Goal: Task Accomplishment & Management: Manage account settings

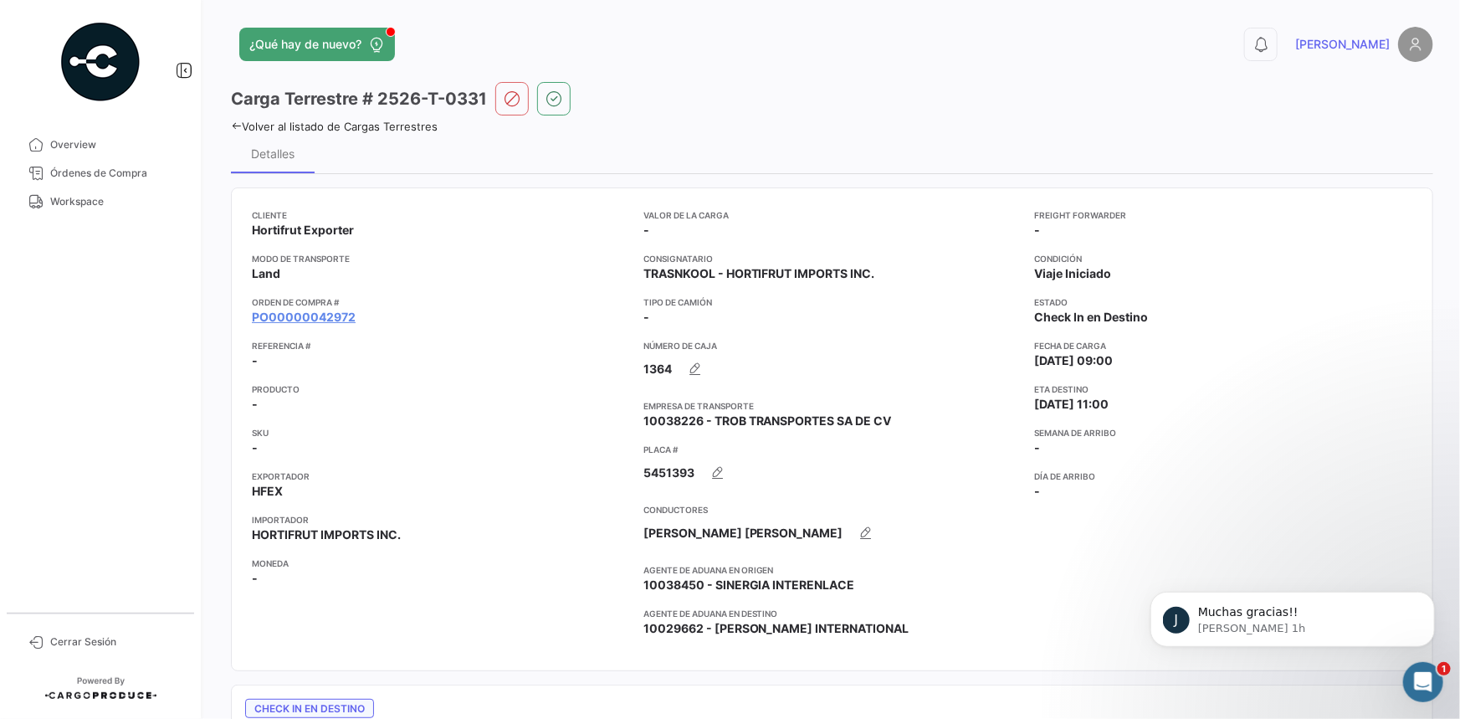
scroll to position [1442, 0]
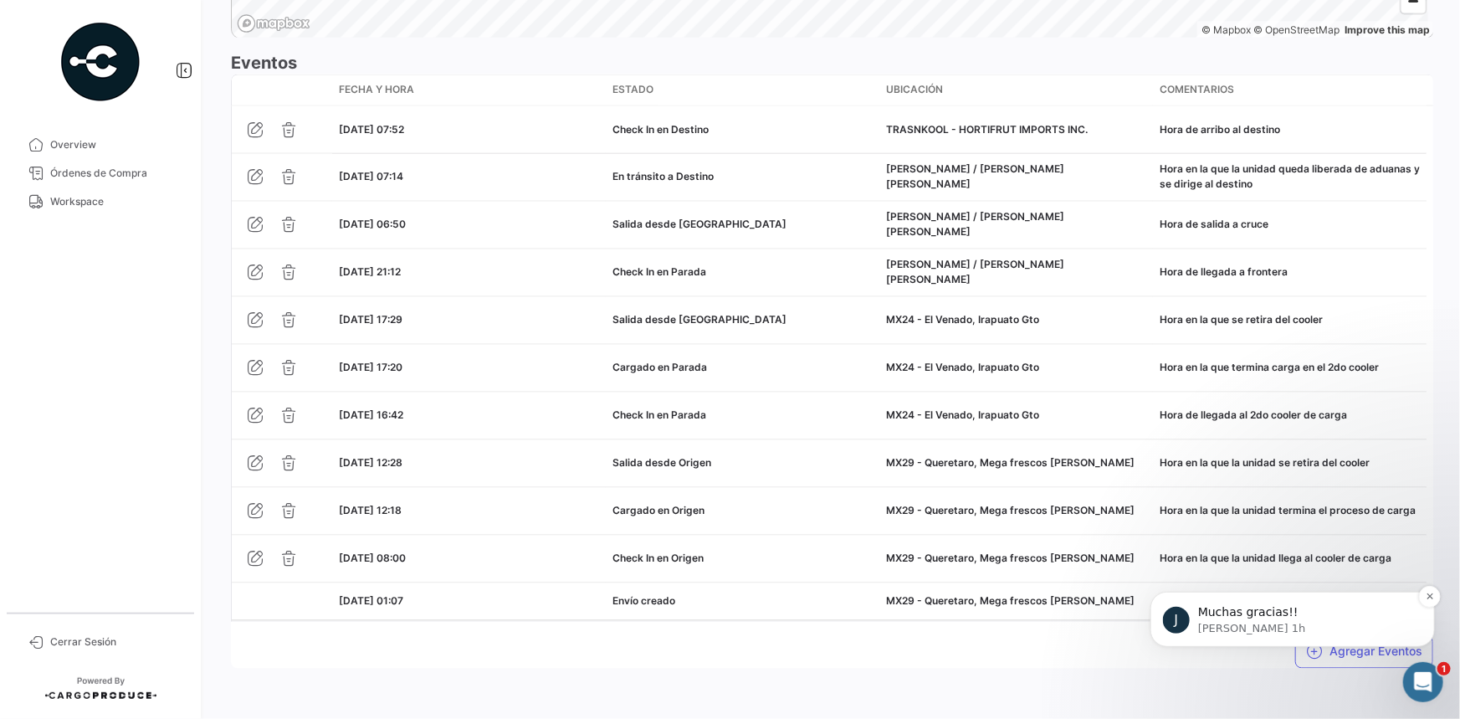
click at [1229, 625] on p "[PERSON_NAME] 1h" at bounding box center [1305, 627] width 216 height 15
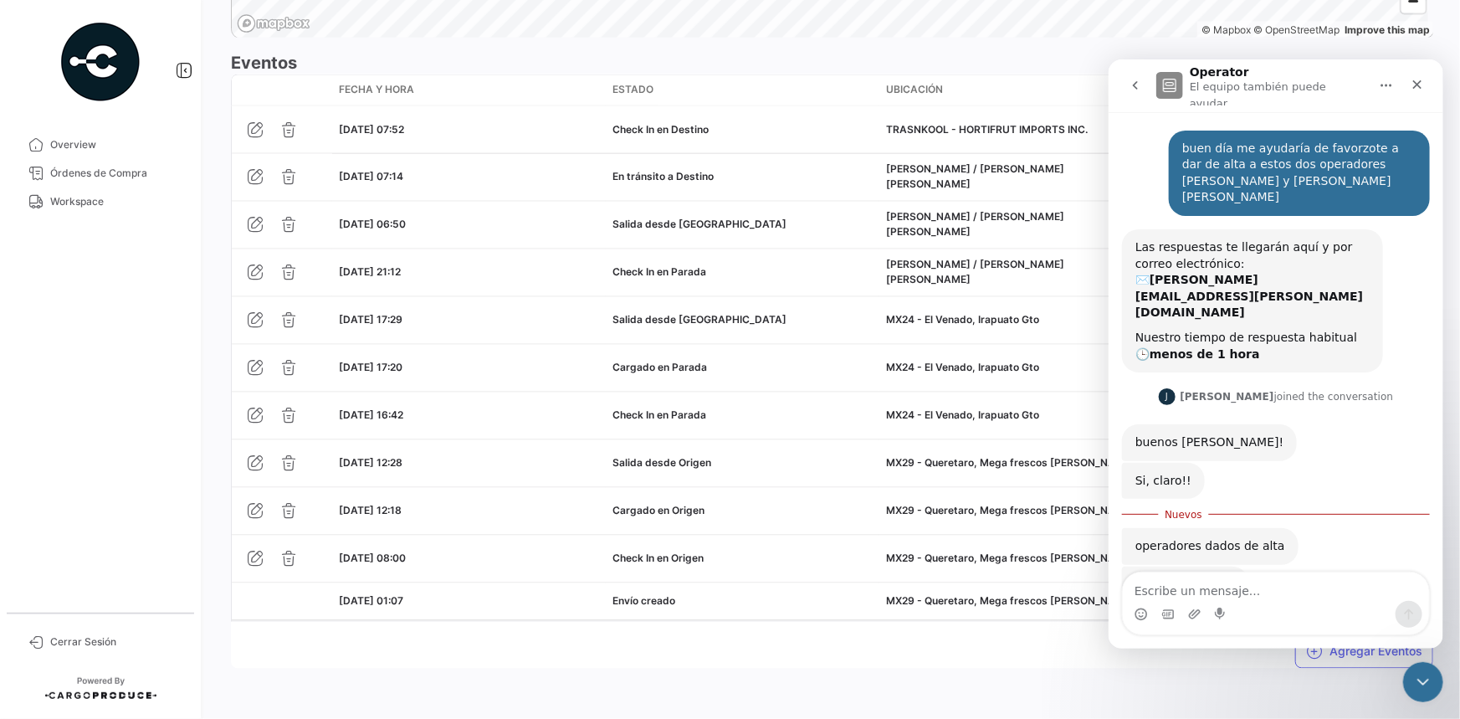
scroll to position [27, 0]
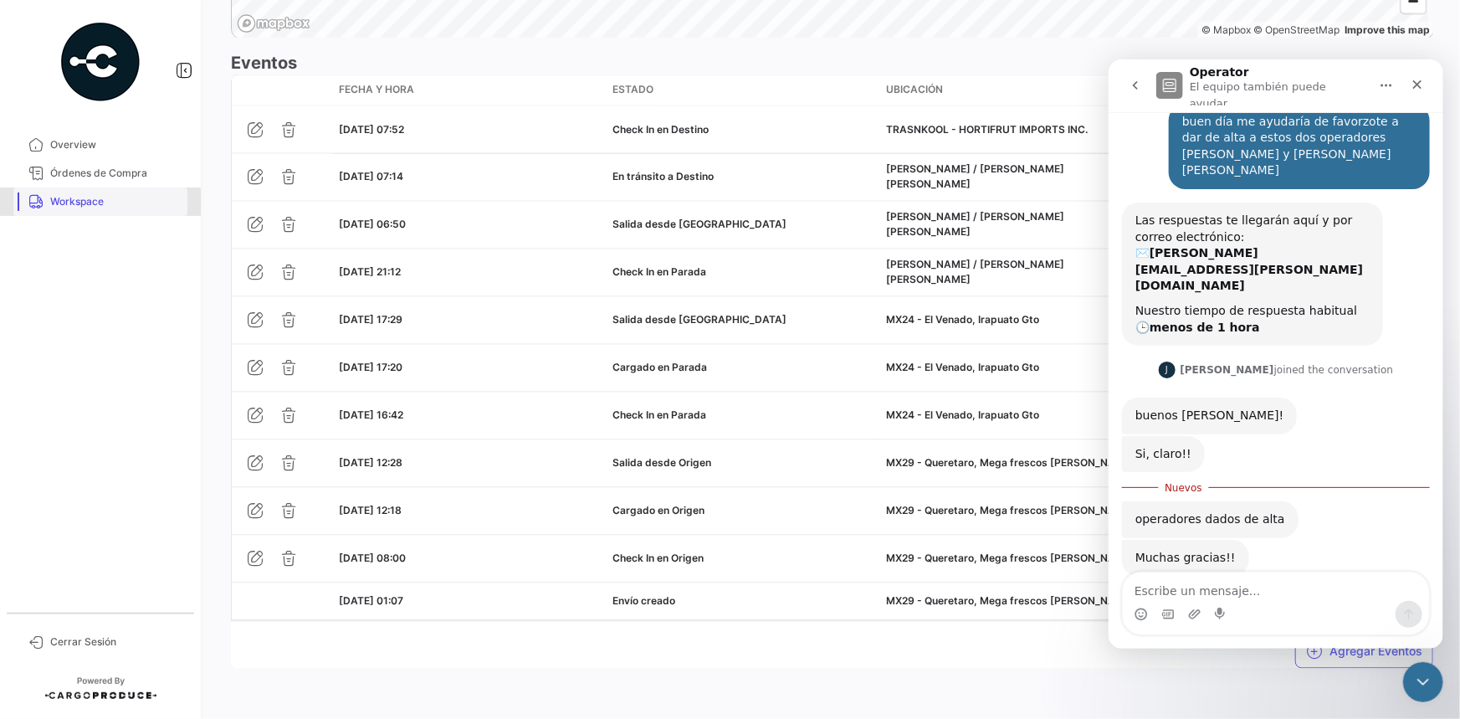
click at [81, 202] on span "Workspace" at bounding box center [115, 201] width 131 height 15
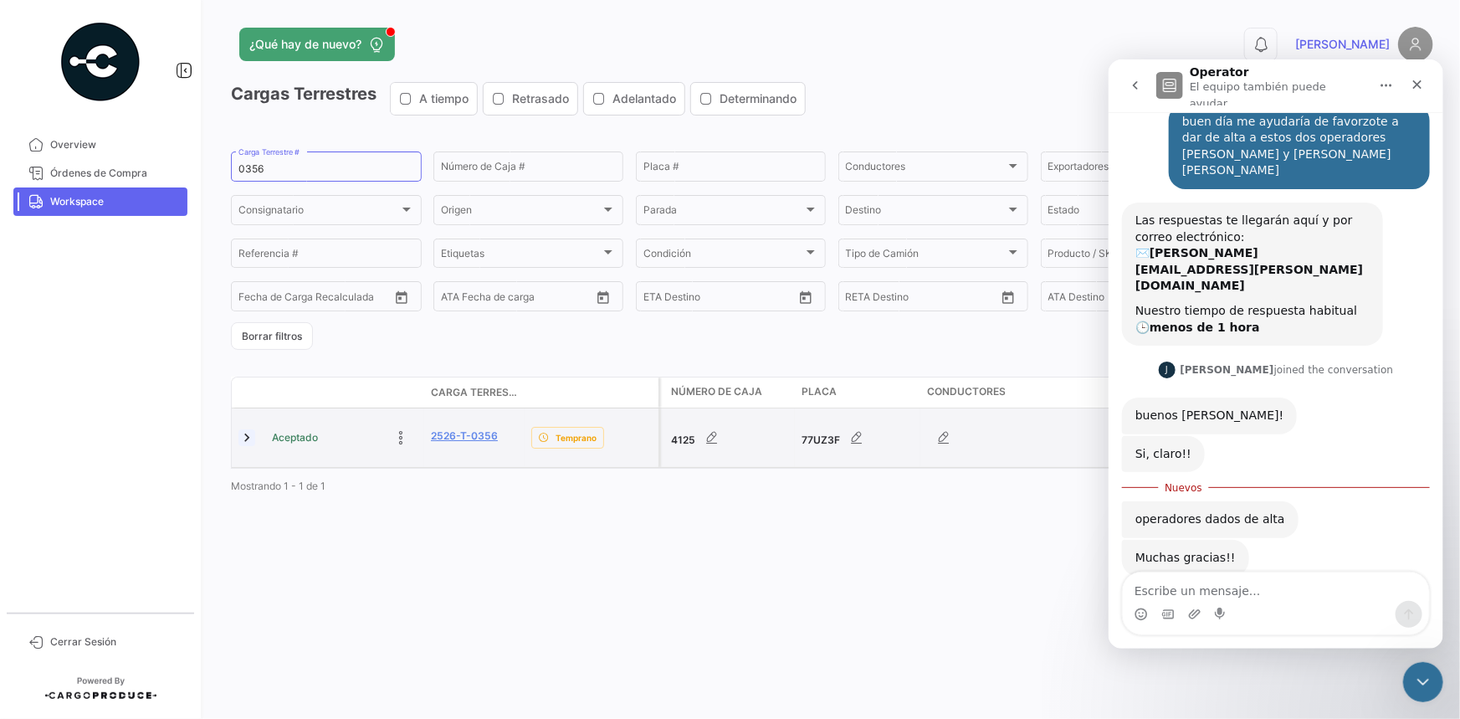
click at [251, 443] on link at bounding box center [246, 437] width 17 height 17
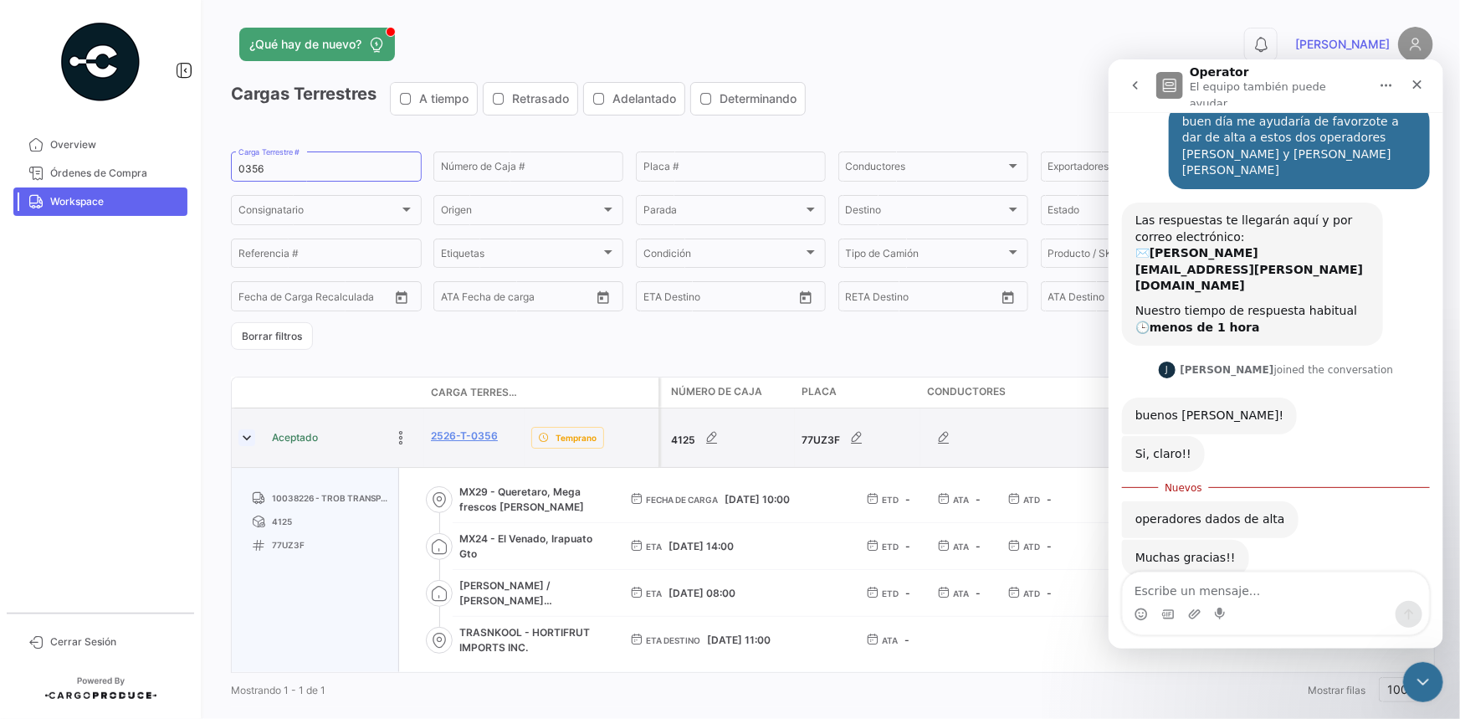
click at [248, 443] on link at bounding box center [246, 437] width 17 height 17
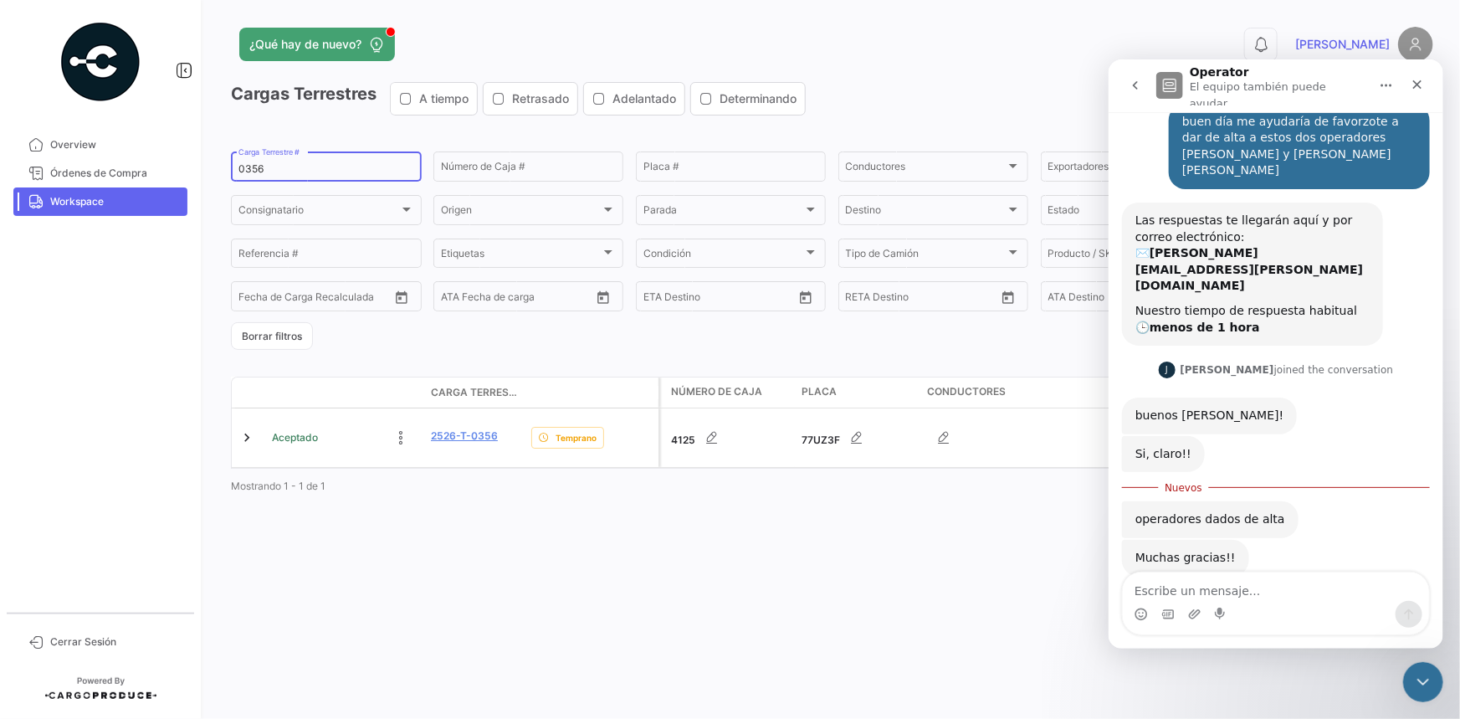
click at [237, 162] on div "0356 Carga Terrestre #" at bounding box center [326, 165] width 191 height 33
click at [244, 169] on input "0356" at bounding box center [326, 169] width 176 height 12
paste input "43"
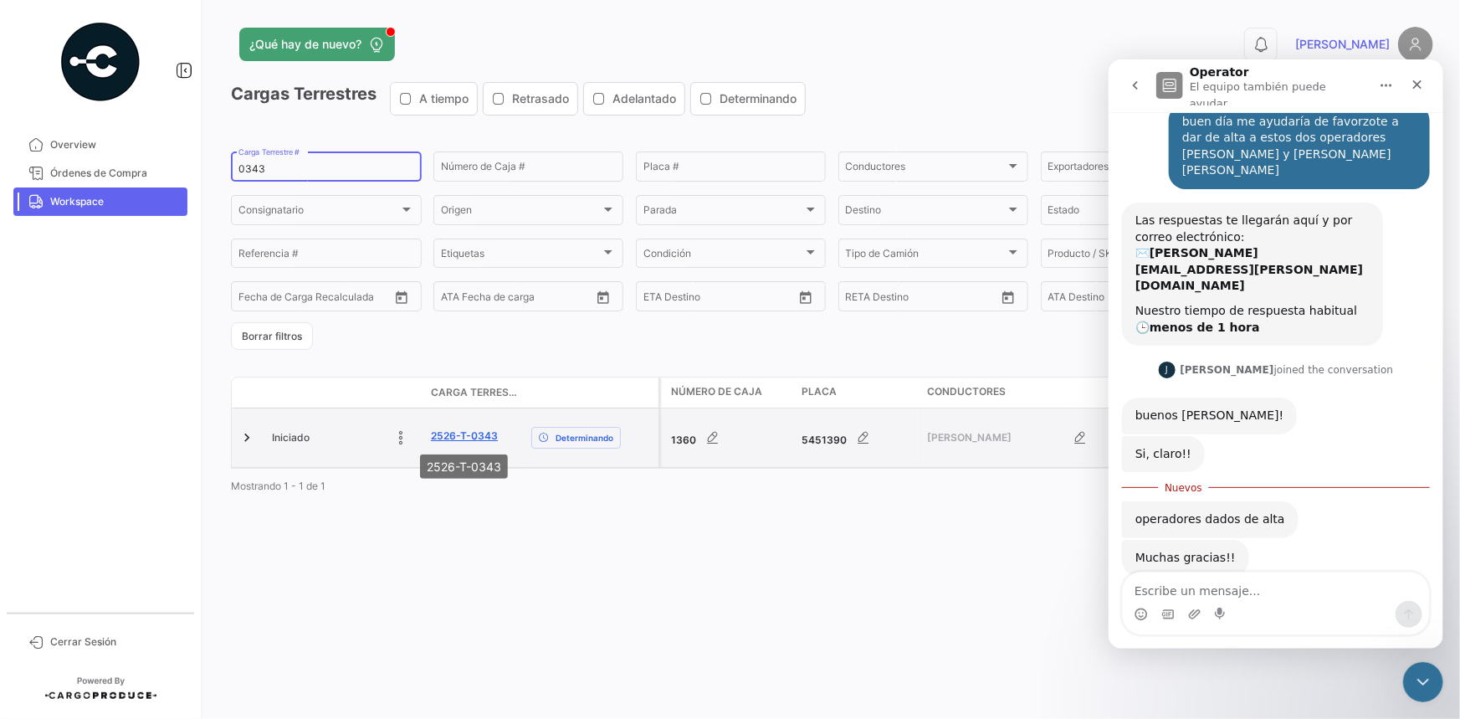
type input "0343"
click at [454, 435] on link "2526-T-0343" at bounding box center [464, 435] width 67 height 15
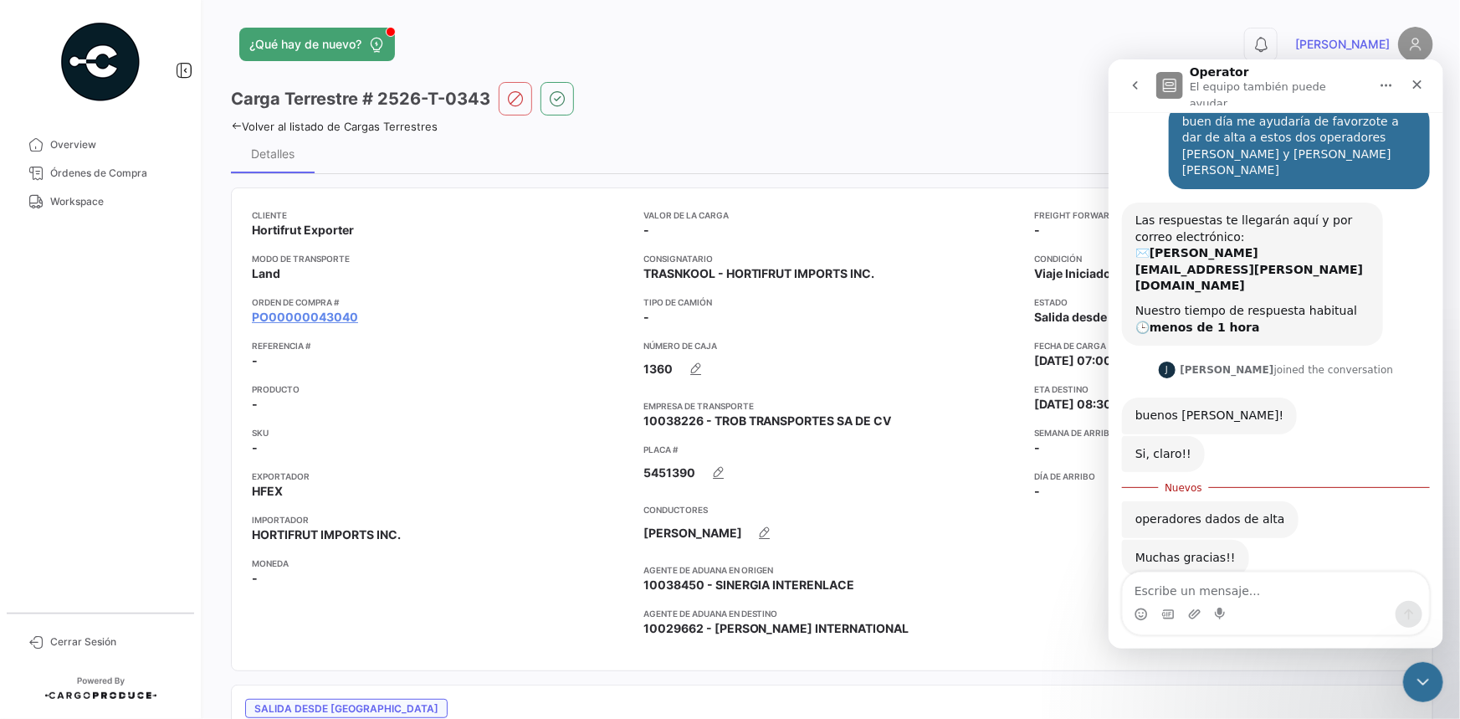
click at [329, 305] on app-card-info-title "Orden de Compra #" at bounding box center [441, 301] width 378 height 13
click at [329, 312] on link "PO00000043040" at bounding box center [305, 317] width 106 height 17
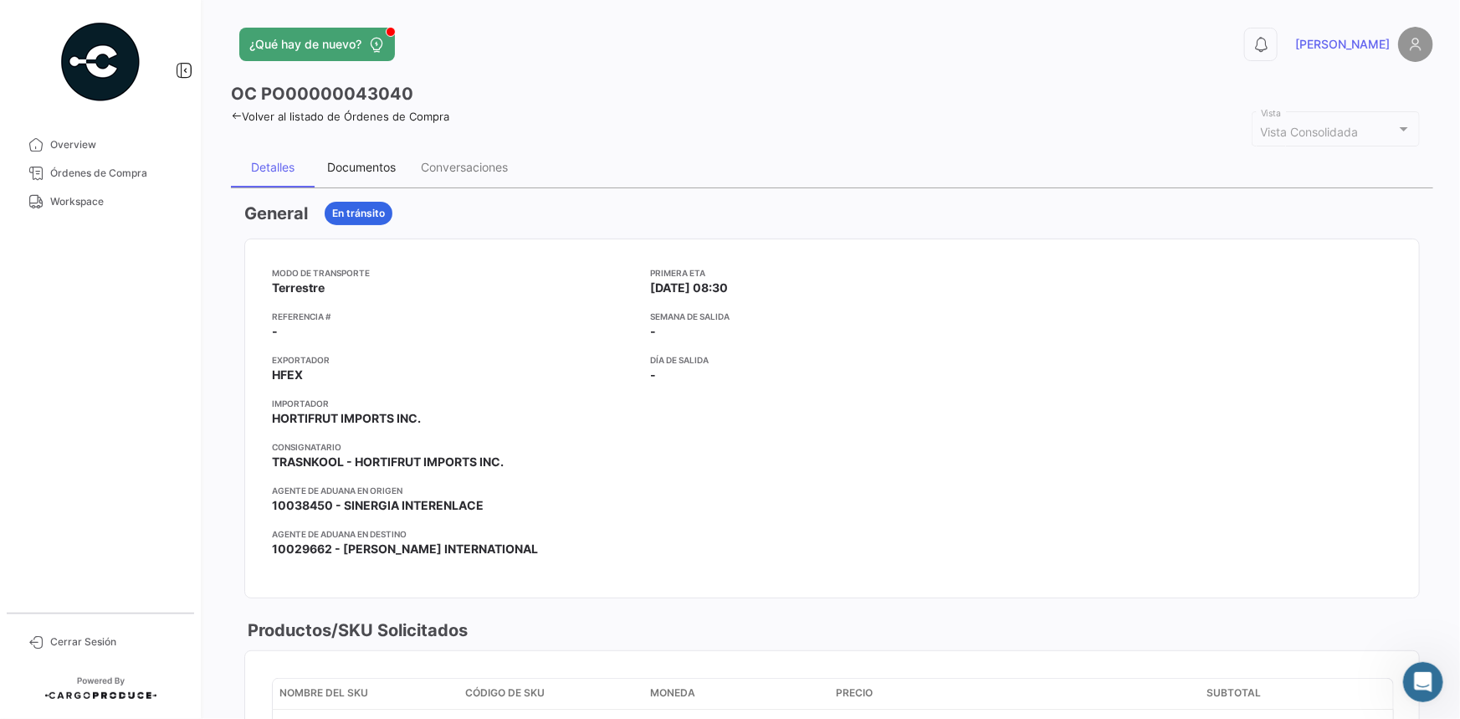
click at [359, 155] on div "Documentos" at bounding box center [362, 167] width 94 height 40
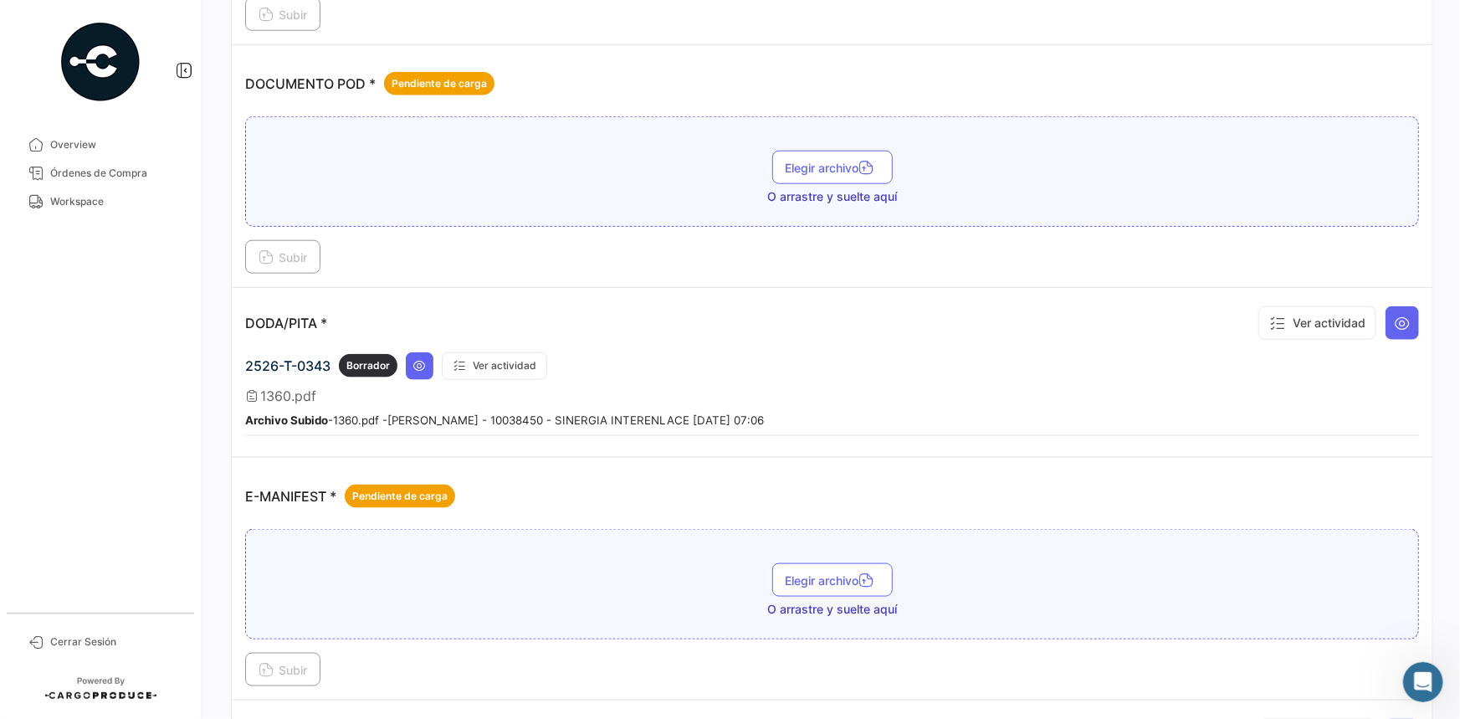
scroll to position [912, 0]
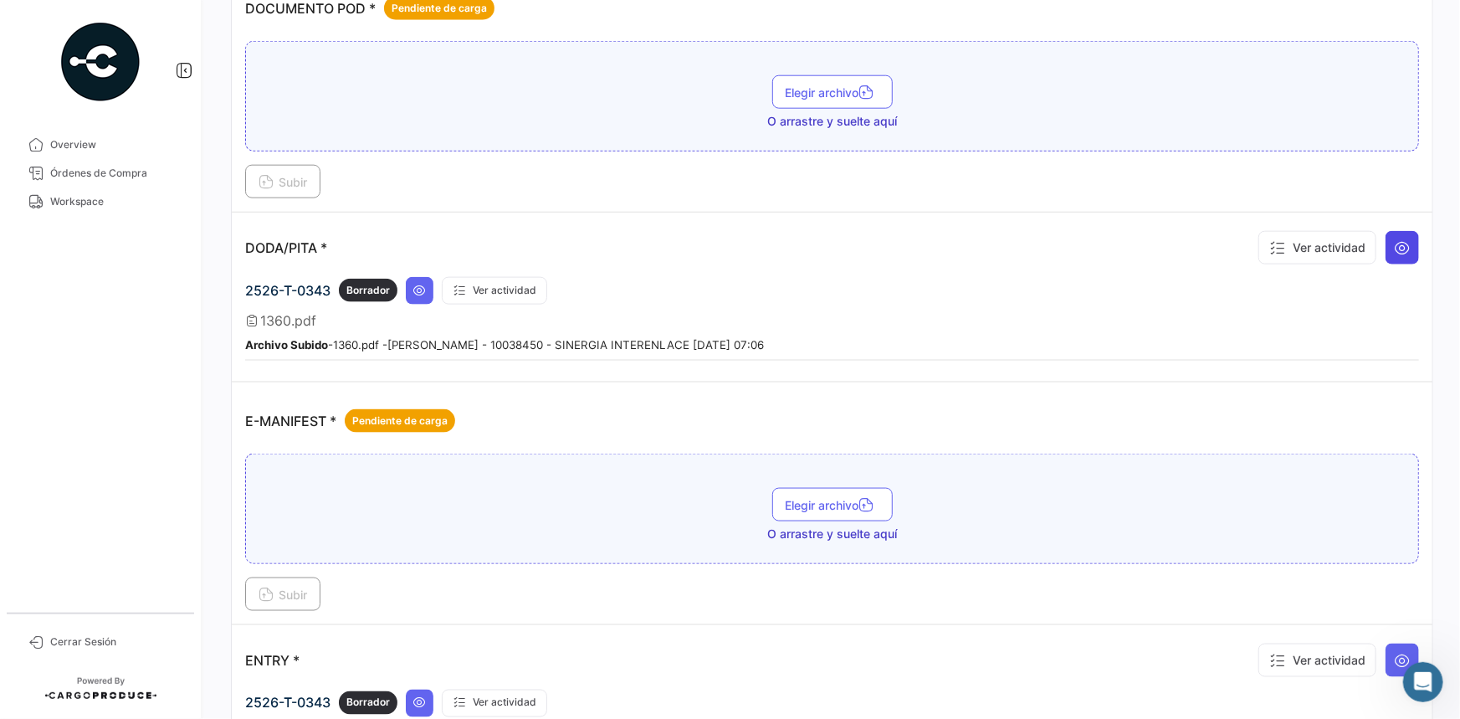
click at [1399, 239] on icon at bounding box center [1402, 247] width 17 height 17
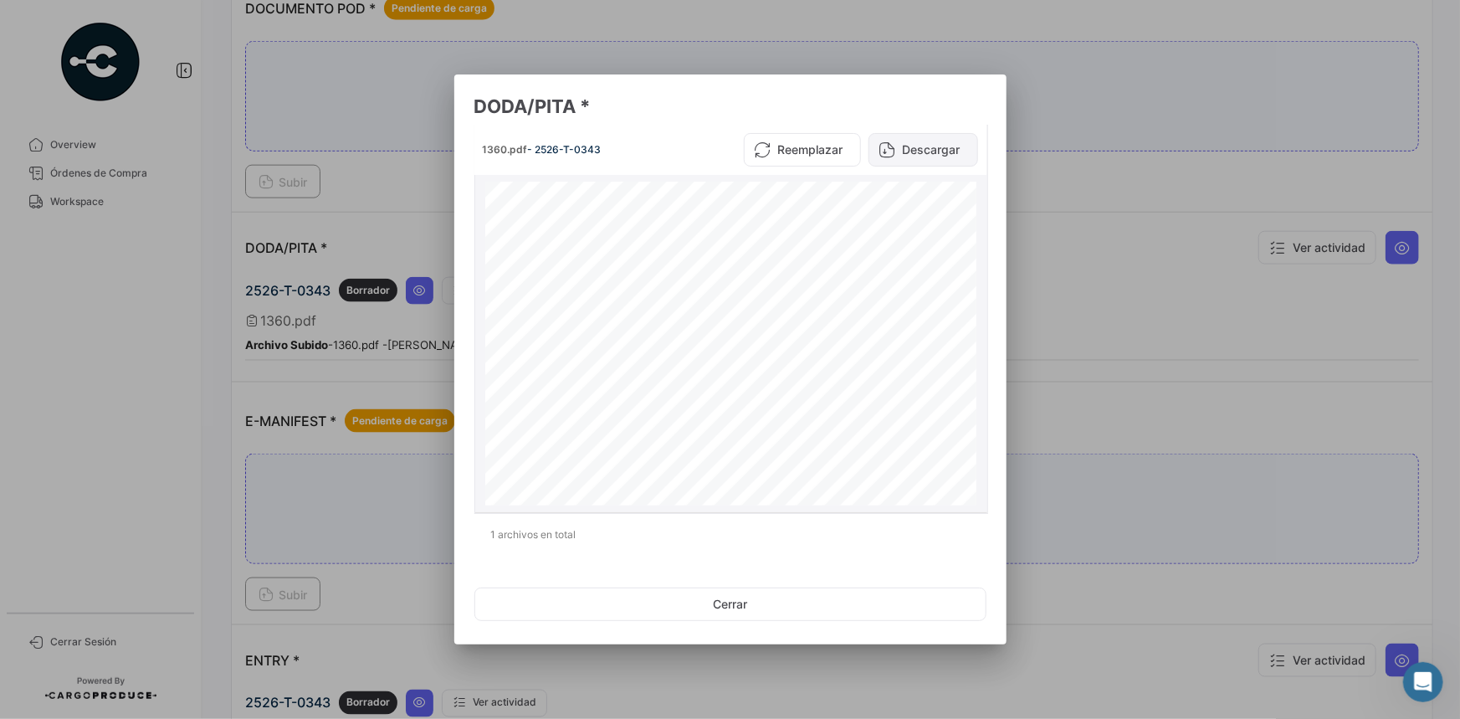
click at [925, 149] on button "Descargar" at bounding box center [923, 149] width 110 height 33
click at [1089, 179] on div at bounding box center [730, 359] width 1460 height 719
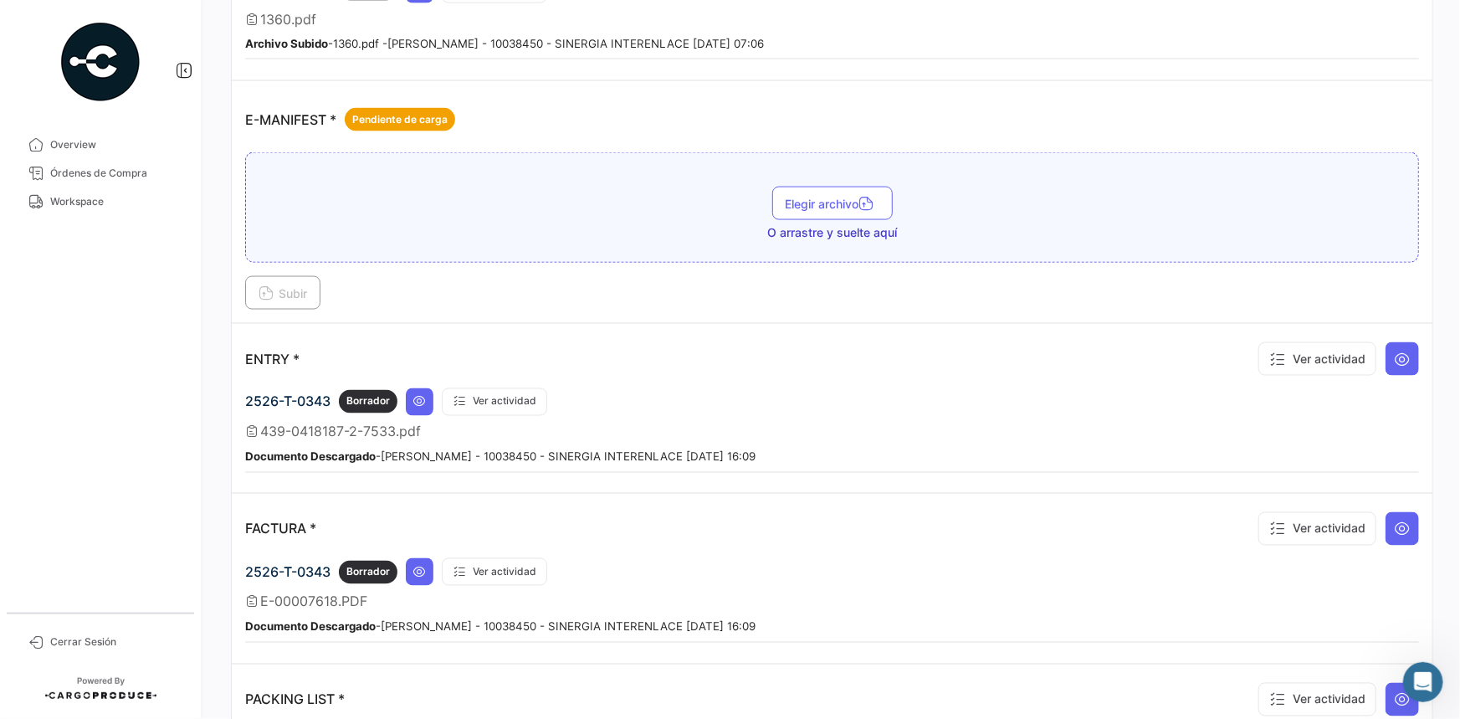
scroll to position [1217, 0]
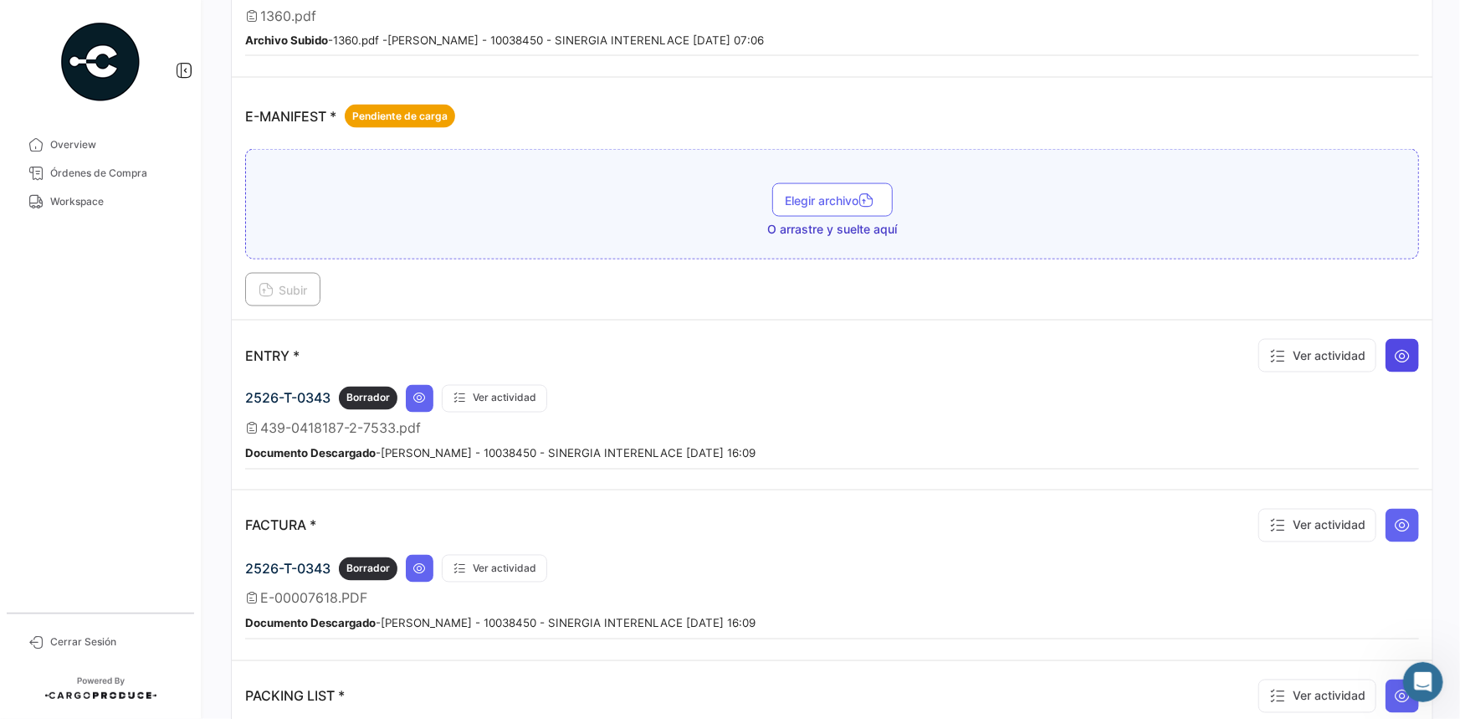
click at [1394, 350] on icon at bounding box center [1402, 355] width 17 height 17
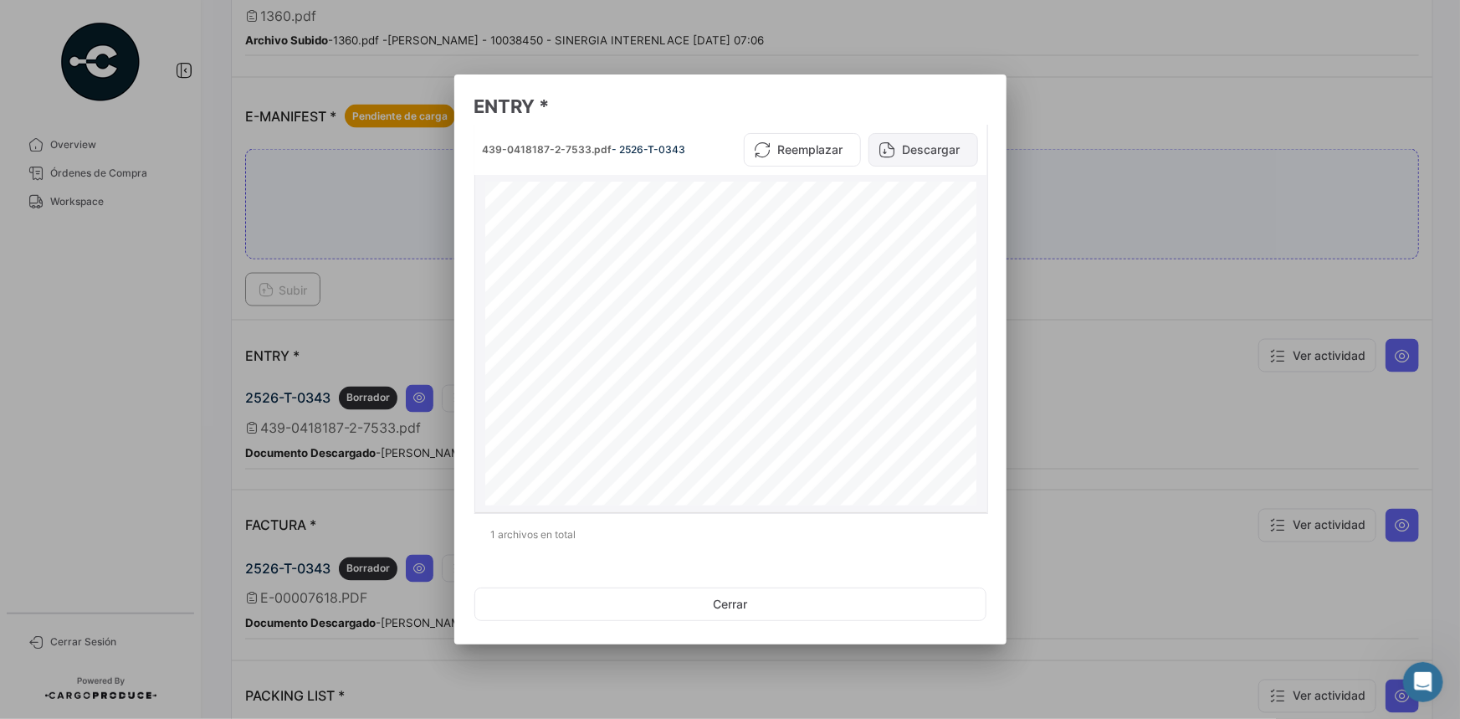
click at [930, 142] on button "Descargar" at bounding box center [923, 149] width 110 height 33
click at [1080, 300] on div at bounding box center [730, 359] width 1460 height 719
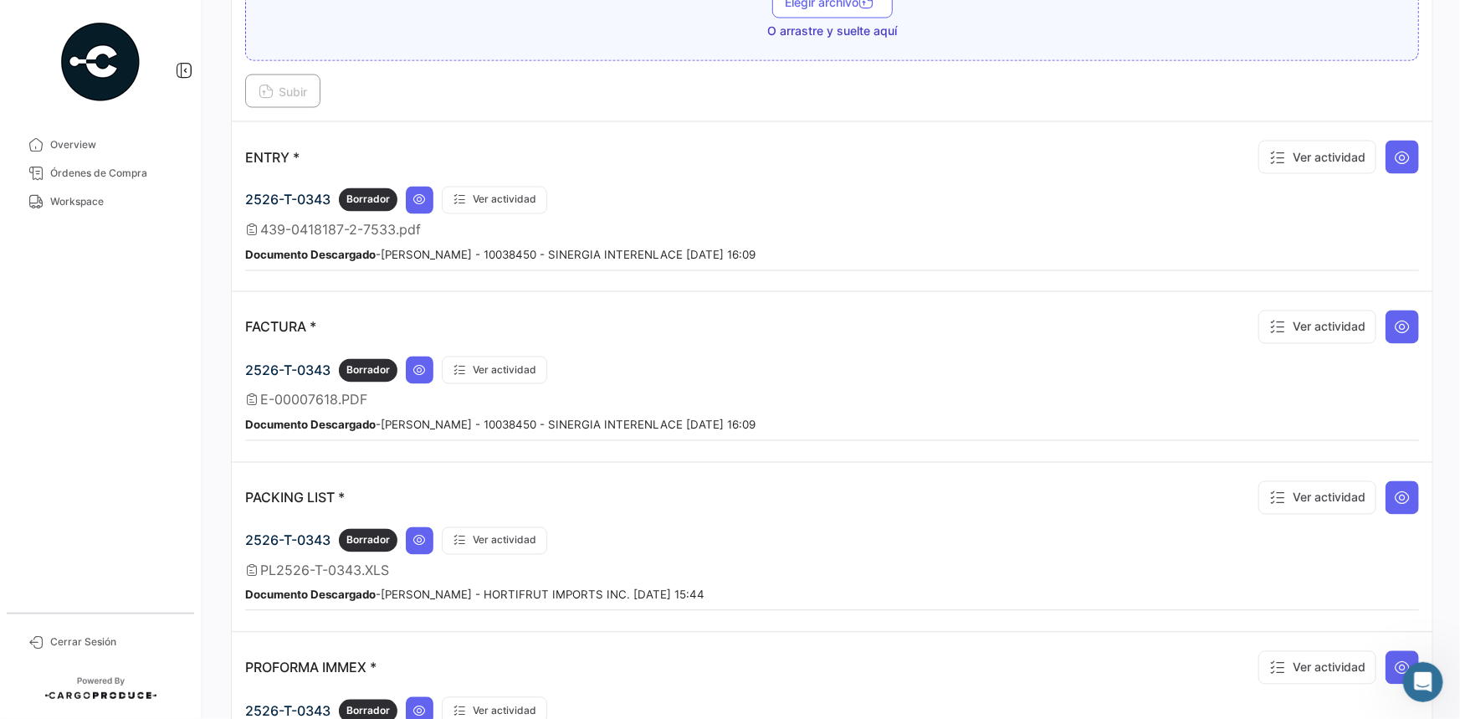
scroll to position [1445, 0]
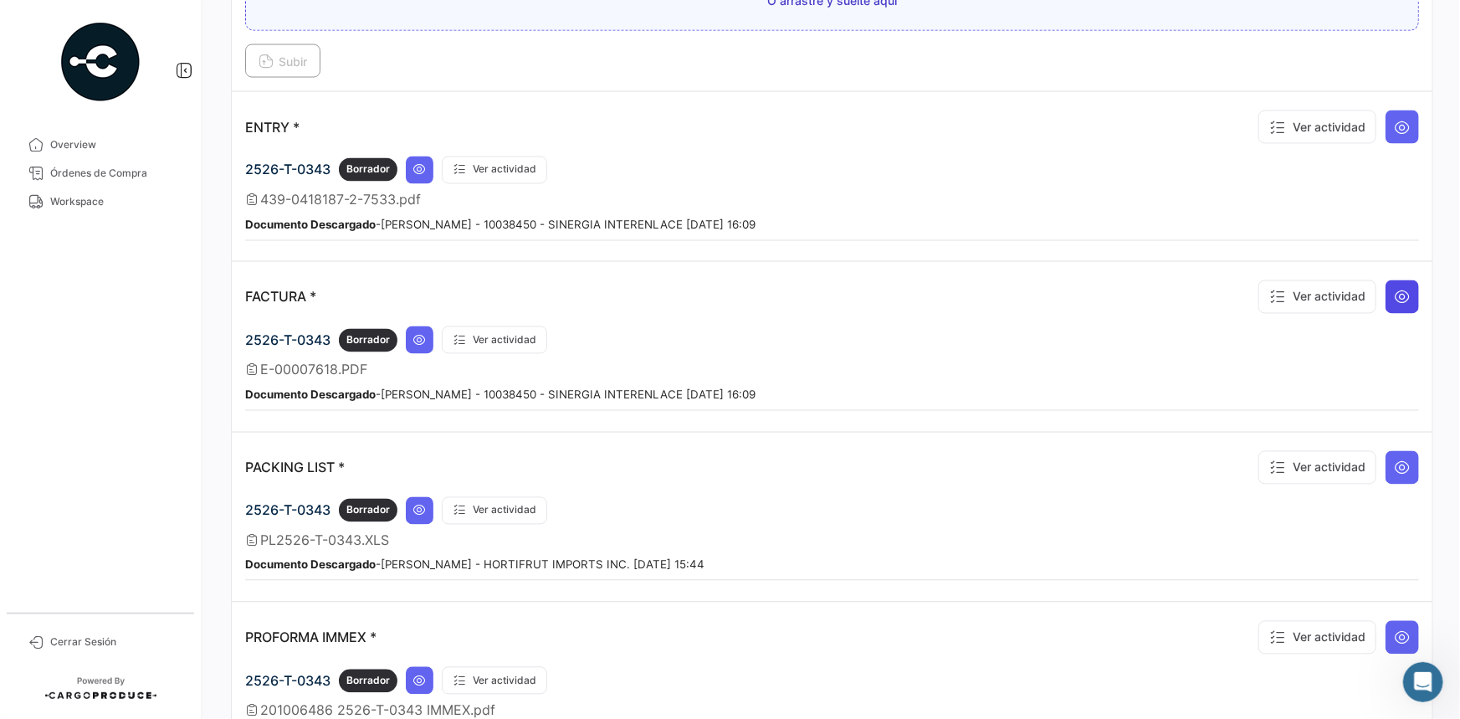
click at [1394, 289] on icon at bounding box center [1402, 297] width 17 height 17
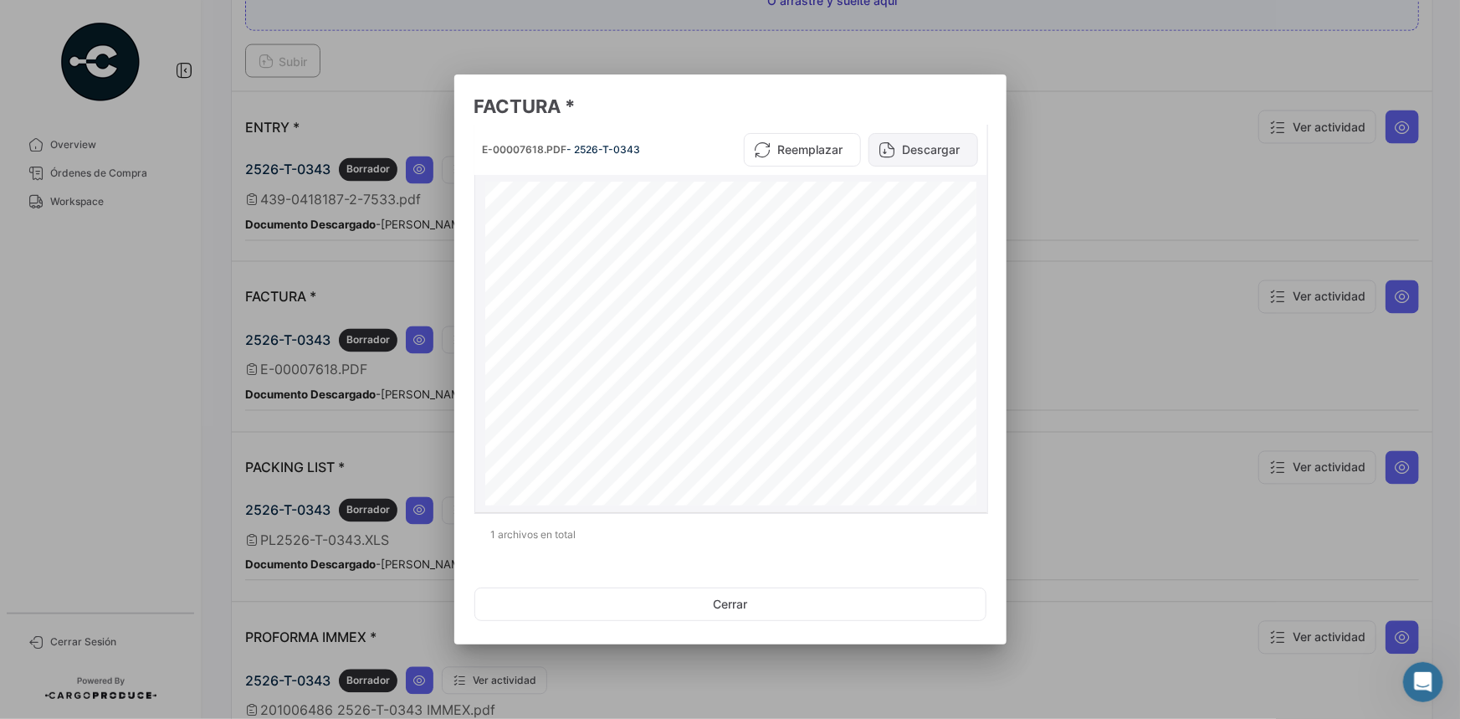
click at [943, 140] on button "Descargar" at bounding box center [923, 149] width 110 height 33
click at [1104, 153] on div at bounding box center [730, 359] width 1460 height 719
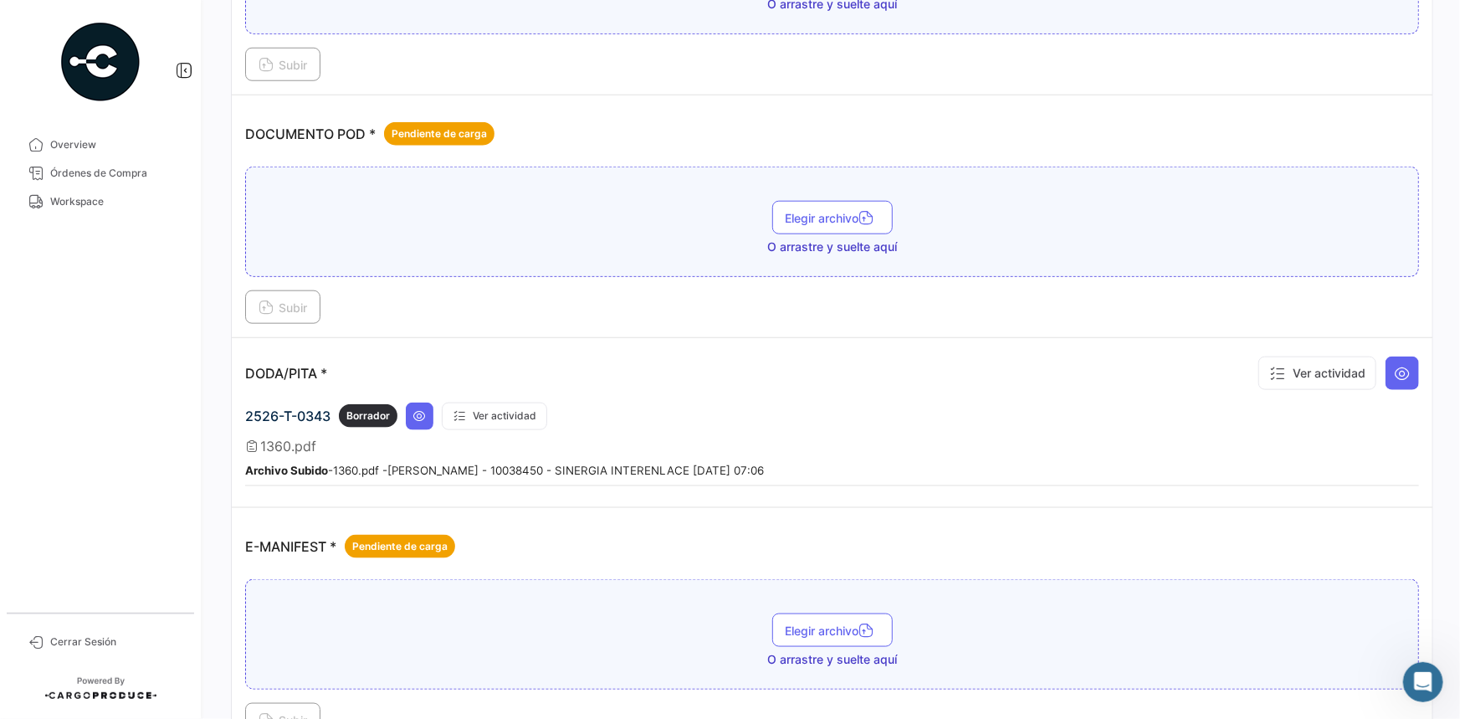
scroll to position [761, 0]
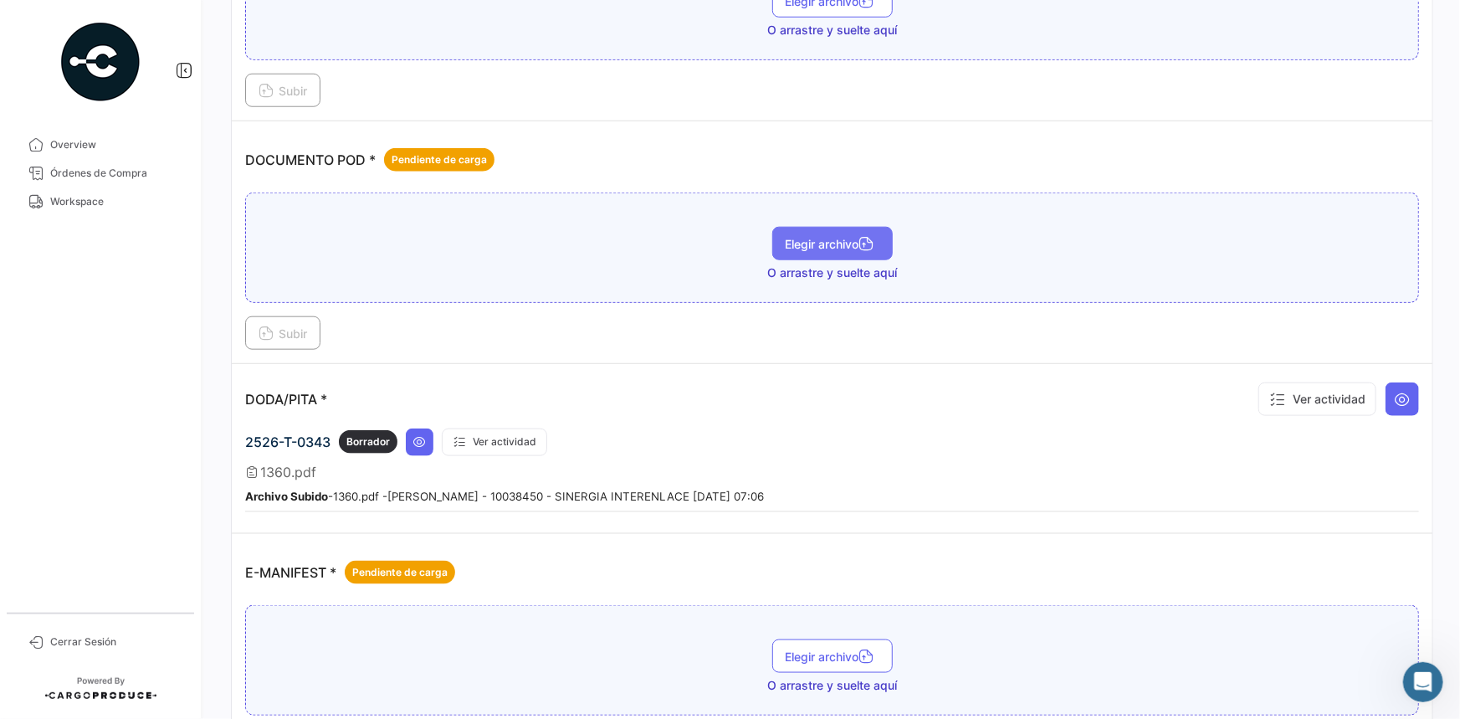
click at [844, 251] on button "Elegir archivo" at bounding box center [832, 243] width 120 height 33
click at [291, 332] on span "Subir" at bounding box center [283, 333] width 49 height 14
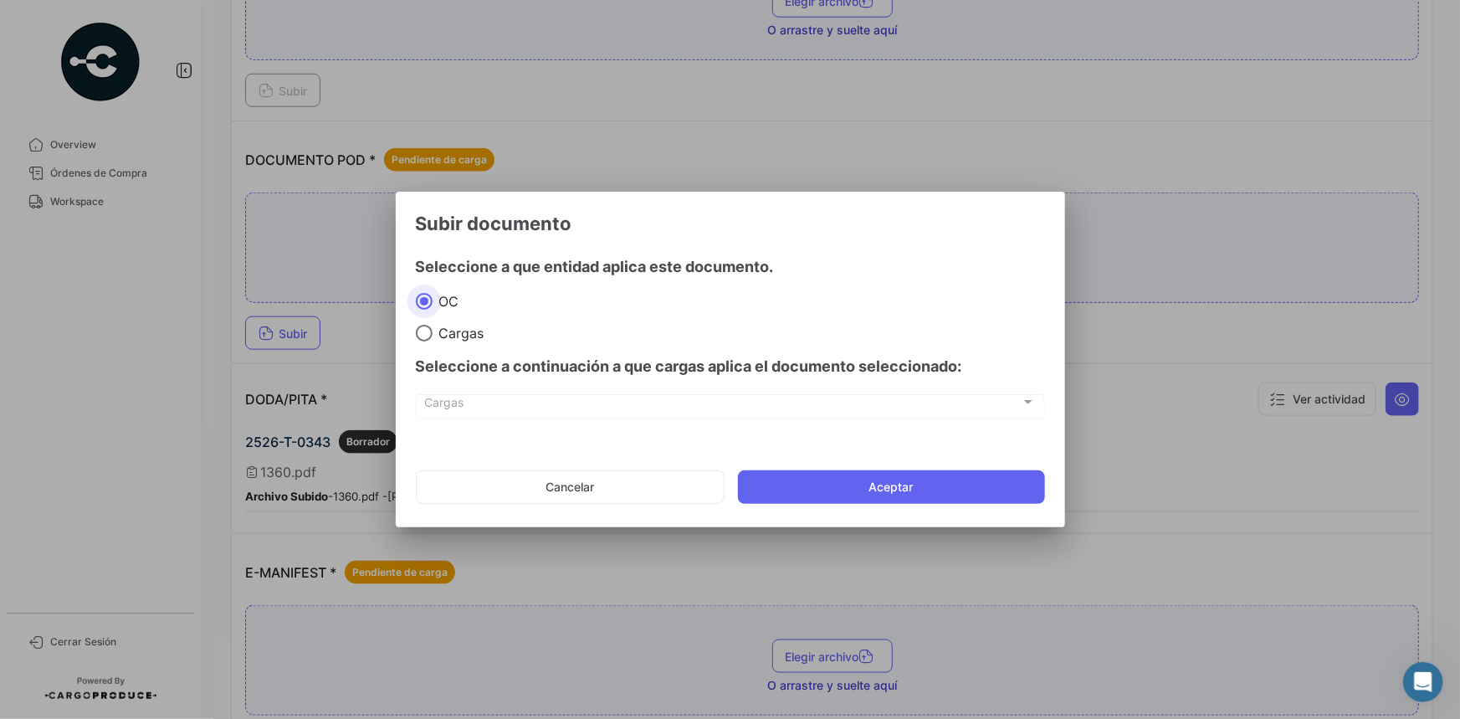
click at [430, 336] on span at bounding box center [424, 333] width 17 height 17
click at [430, 336] on input "Cargas" at bounding box center [424, 333] width 17 height 17
radio input "true"
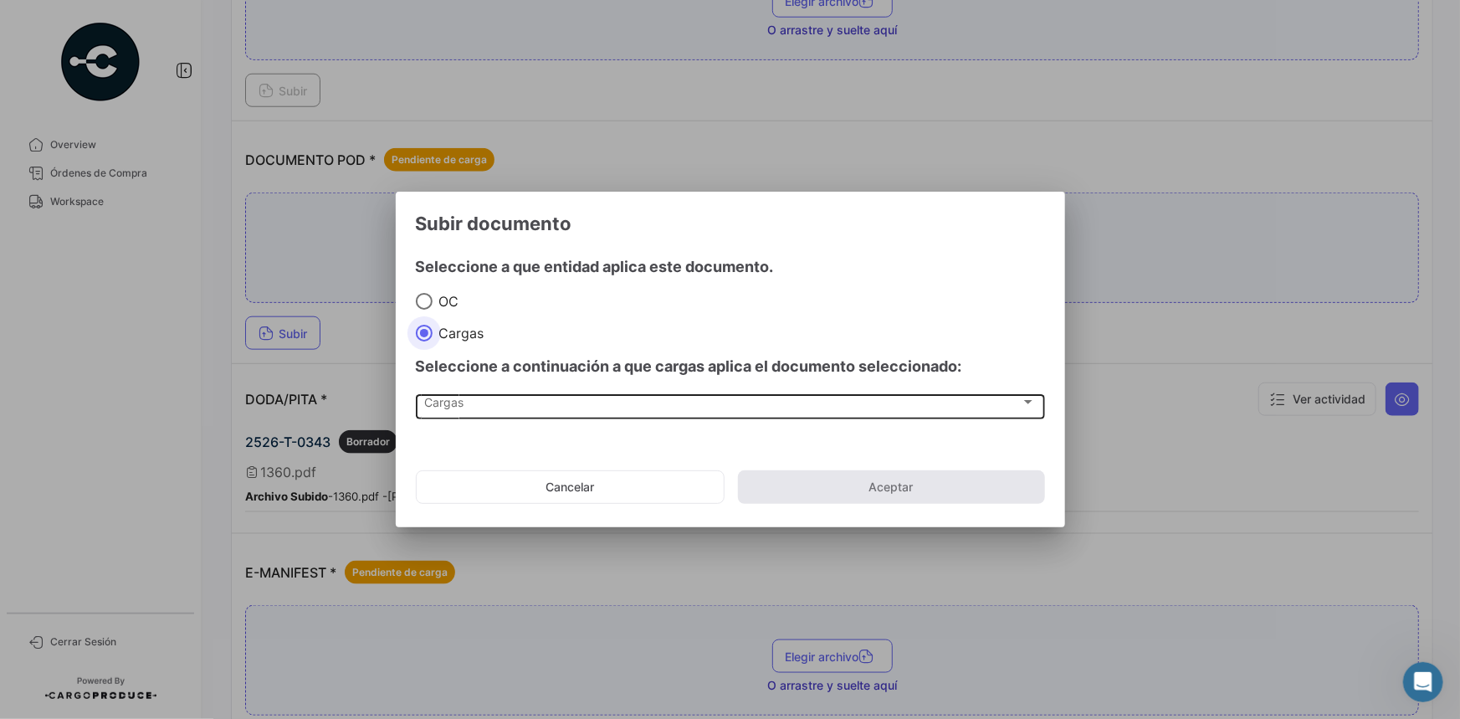
click at [484, 394] on div "Cargas Cargas" at bounding box center [730, 406] width 612 height 28
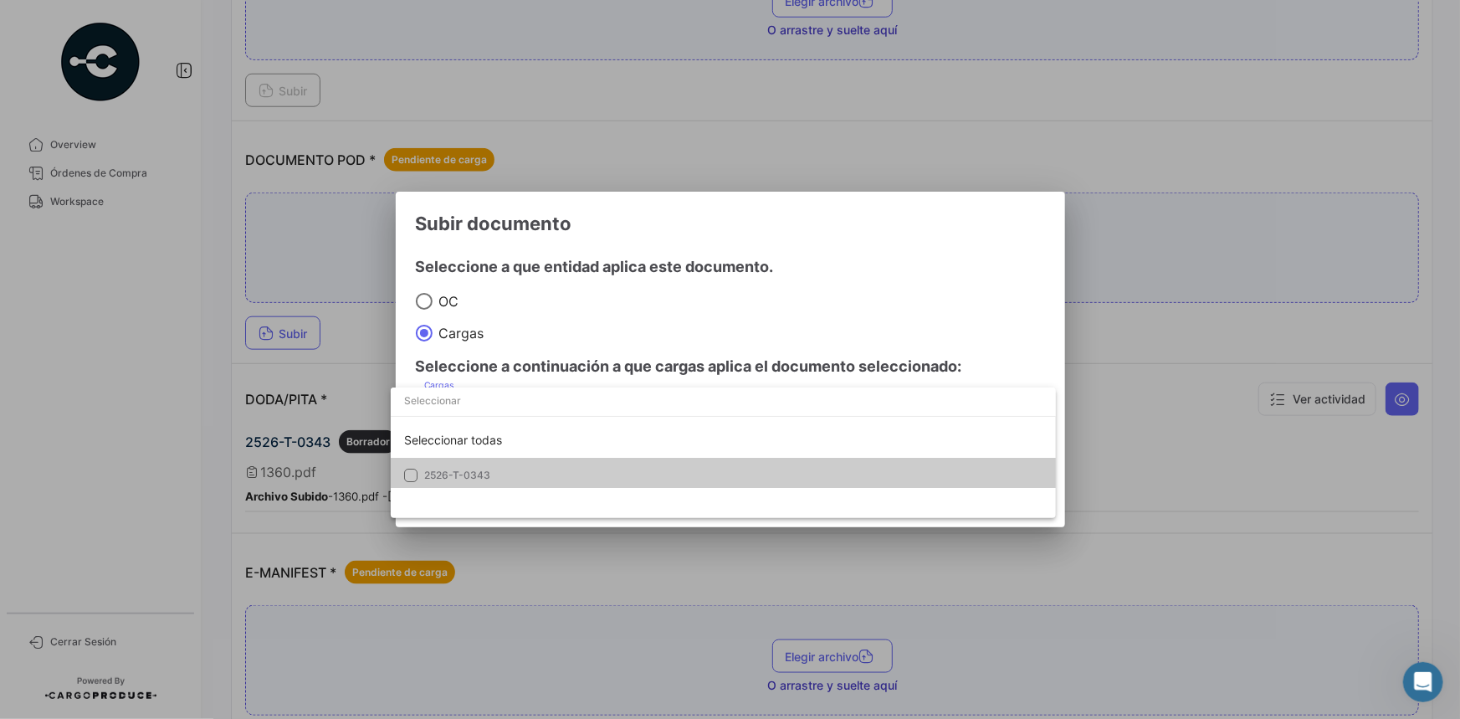
click at [476, 471] on span "2526-T-0343" at bounding box center [457, 475] width 66 height 13
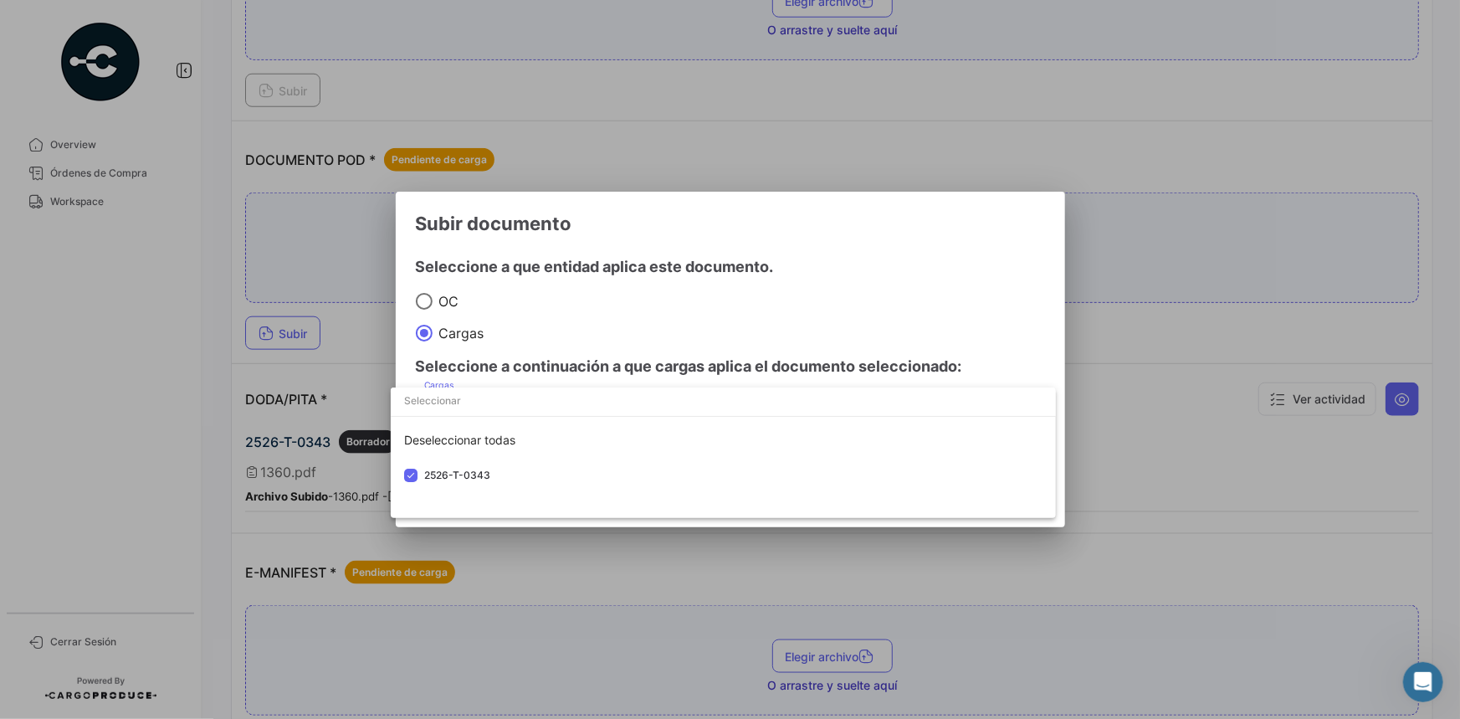
click at [909, 264] on div at bounding box center [730, 359] width 1460 height 719
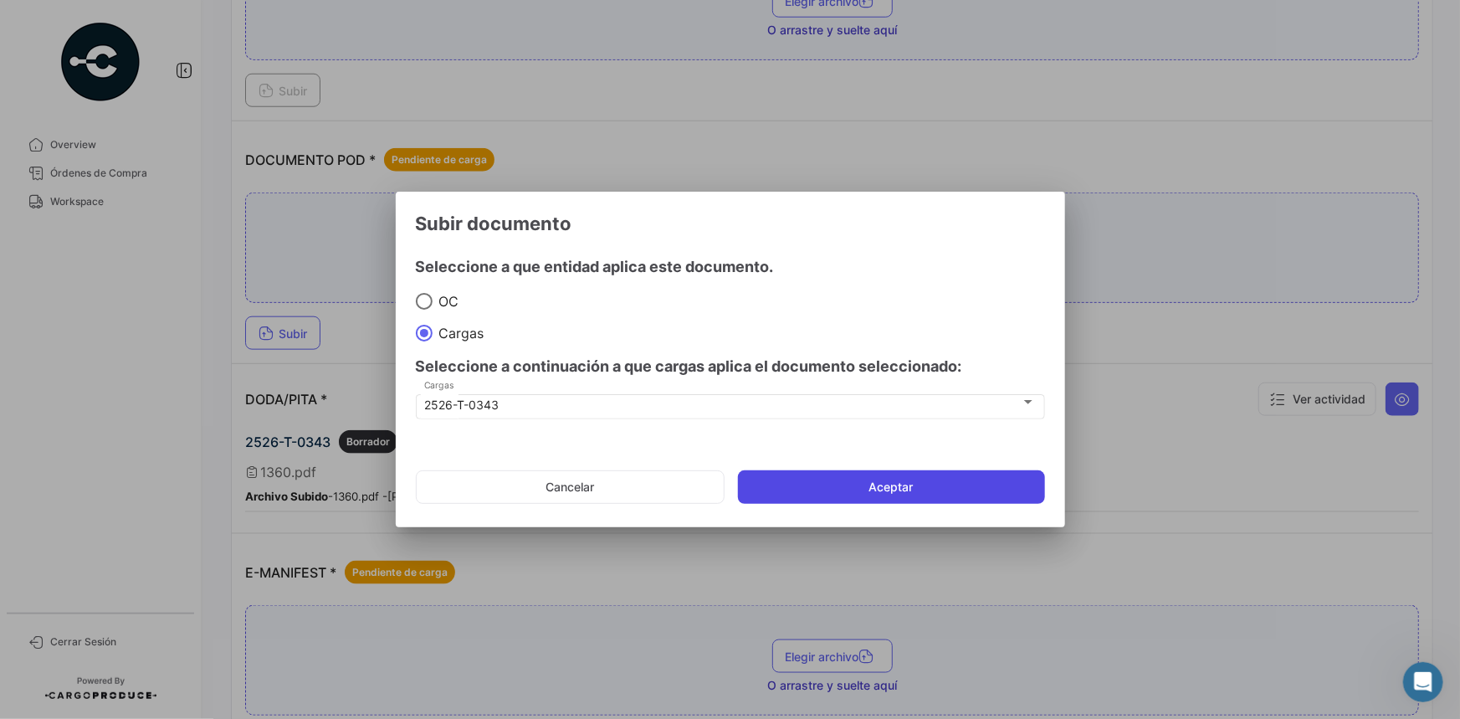
click at [867, 488] on button "Aceptar" at bounding box center [891, 486] width 307 height 33
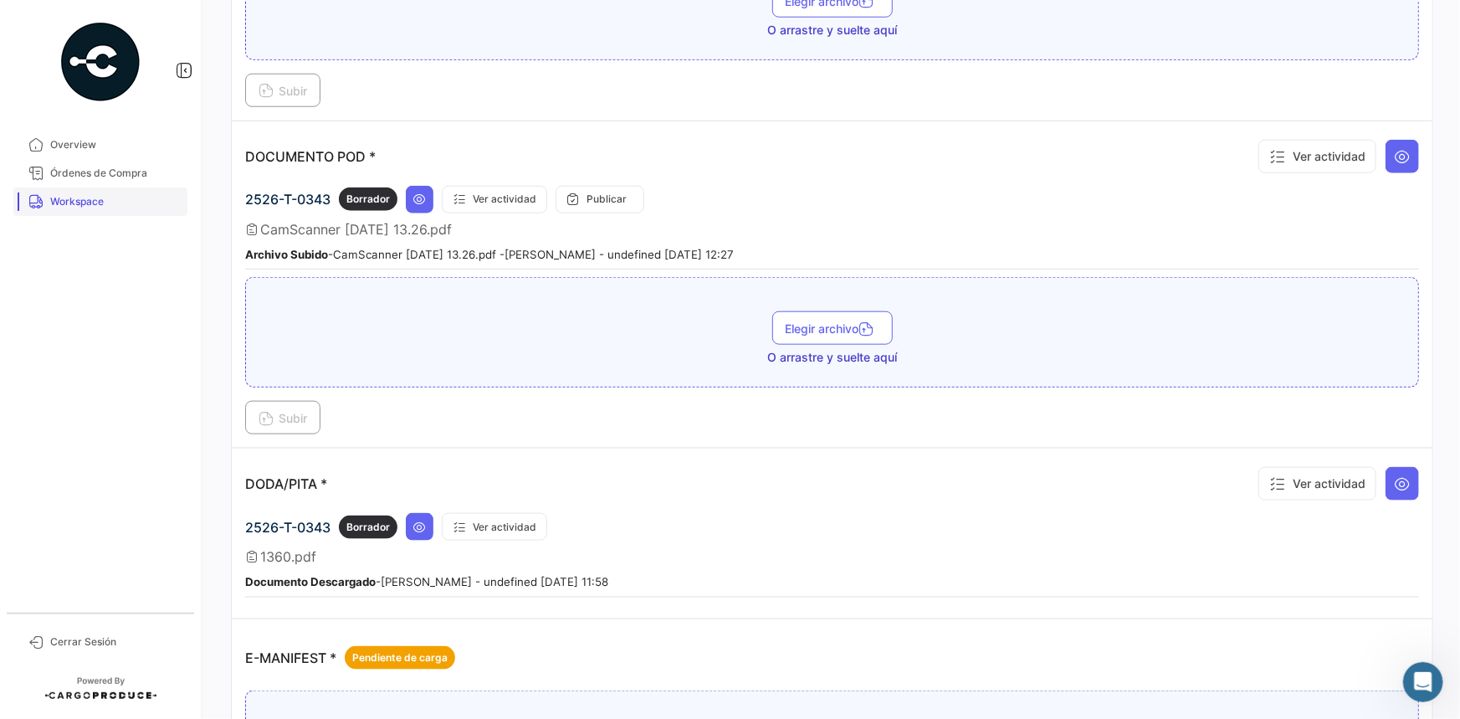
click at [125, 194] on span "Workspace" at bounding box center [115, 201] width 131 height 15
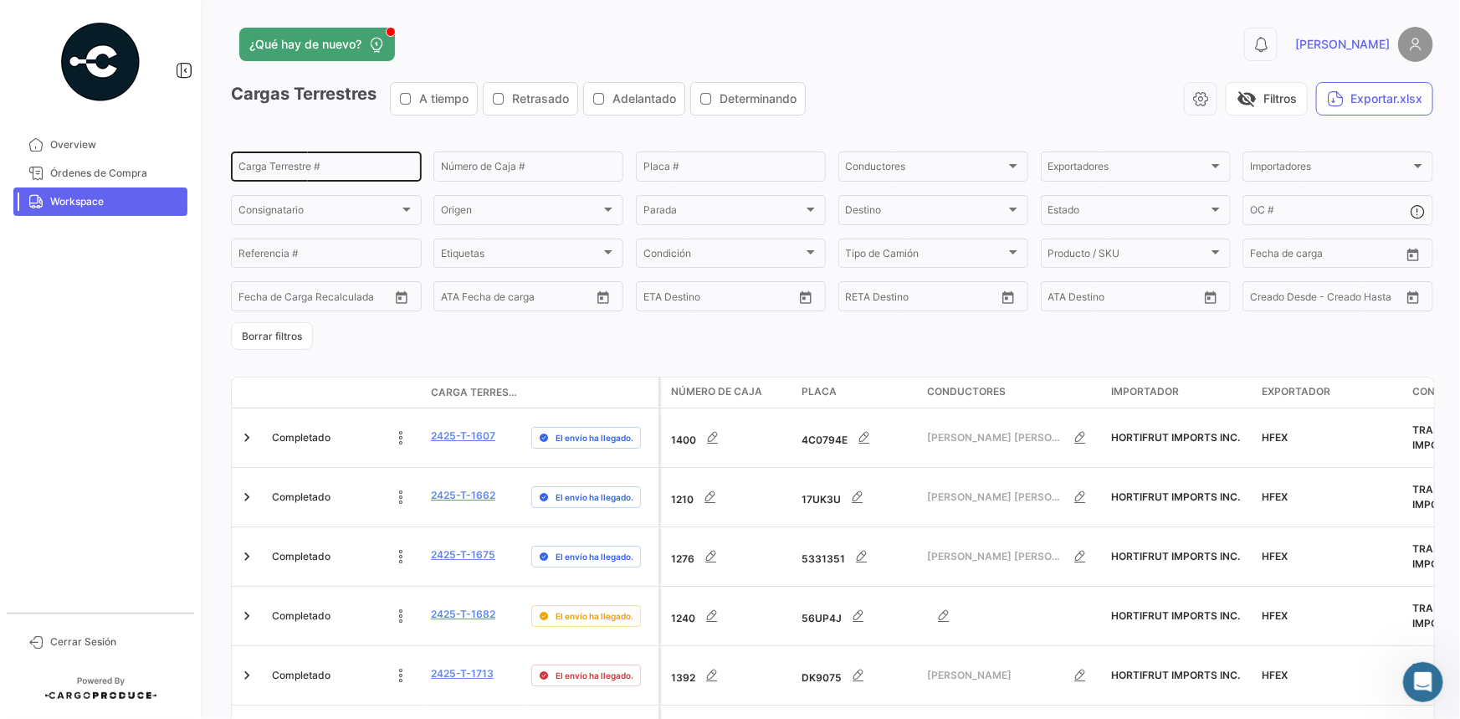
click at [285, 172] on input "Carga Terrestre #" at bounding box center [326, 169] width 176 height 12
paste input "0349"
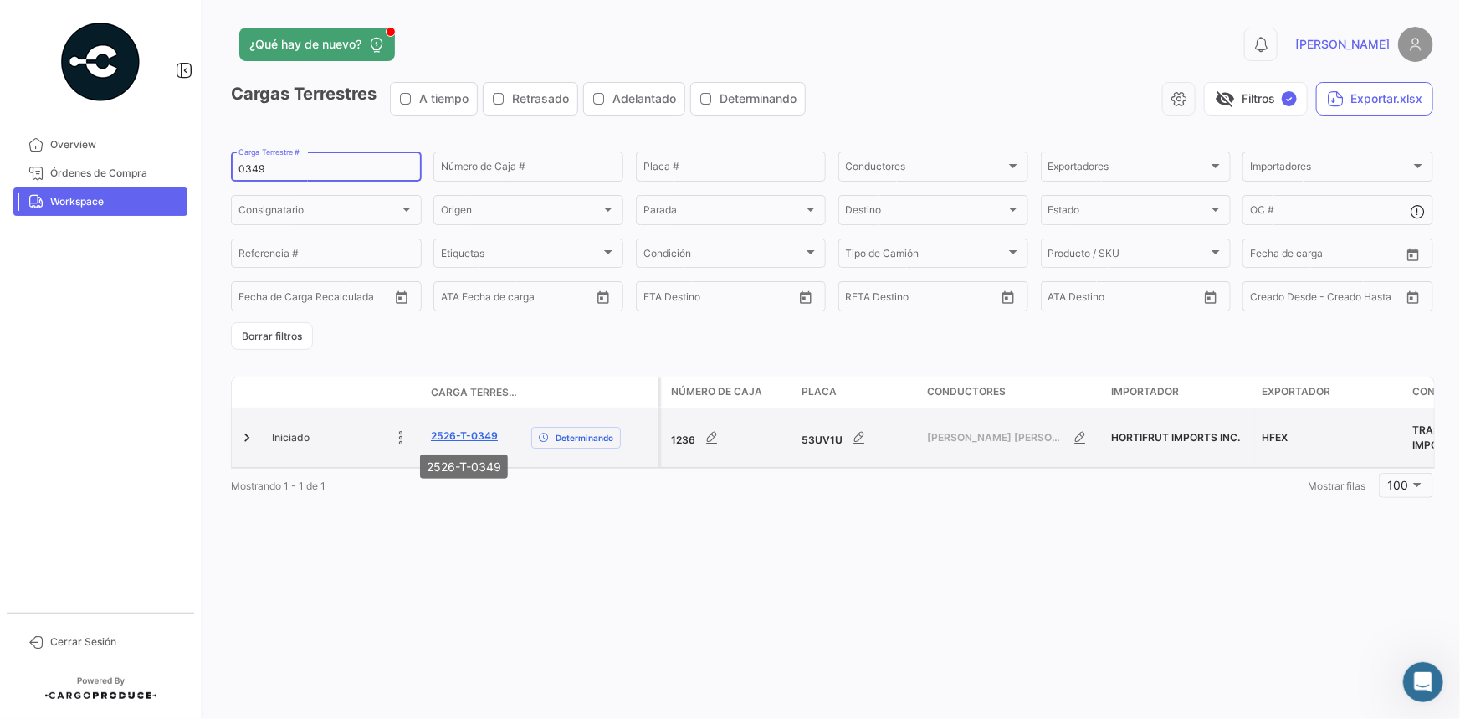
type input "0349"
click at [453, 433] on link "2526-T-0349" at bounding box center [464, 435] width 67 height 15
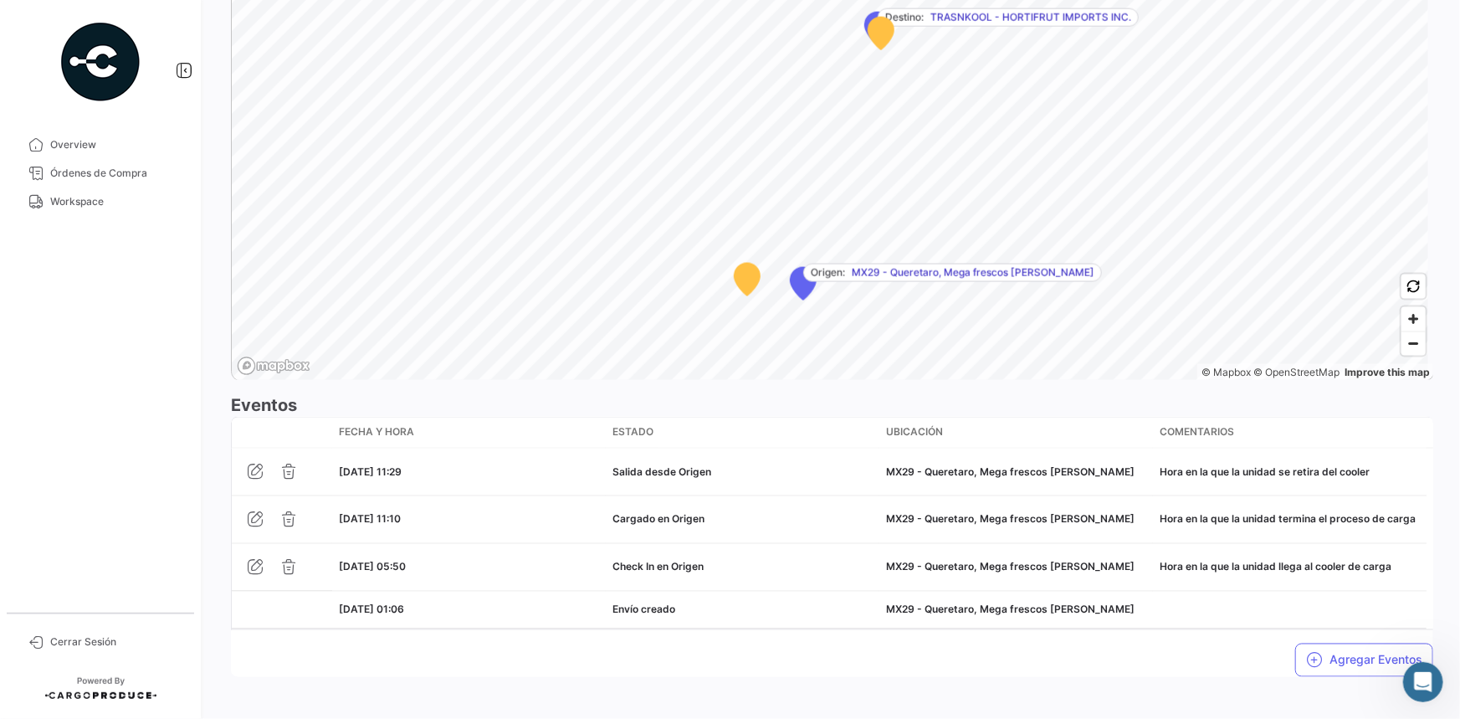
scroll to position [1138, 0]
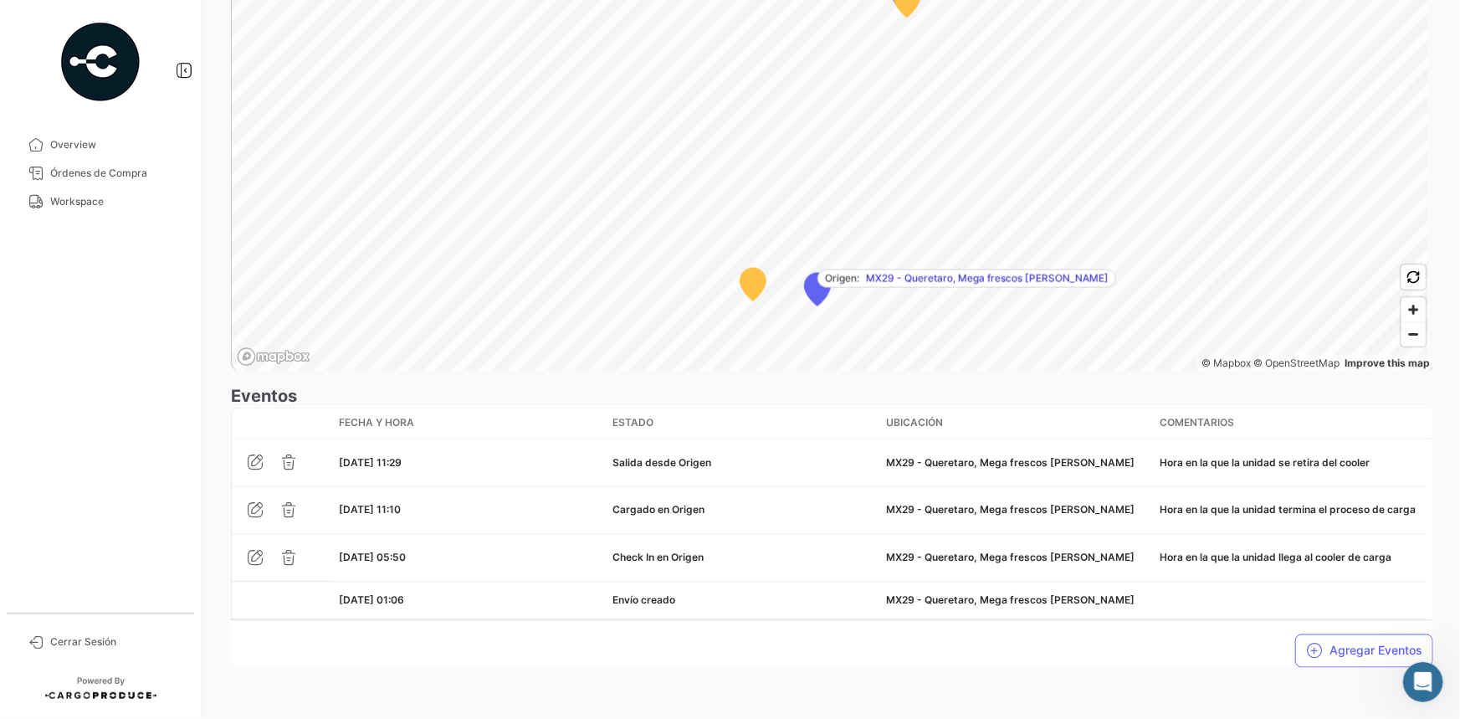
drag, startPoint x: 101, startPoint y: 208, endPoint x: 192, endPoint y: 205, distance: 91.3
click at [101, 208] on link "Workspace" at bounding box center [100, 201] width 174 height 28
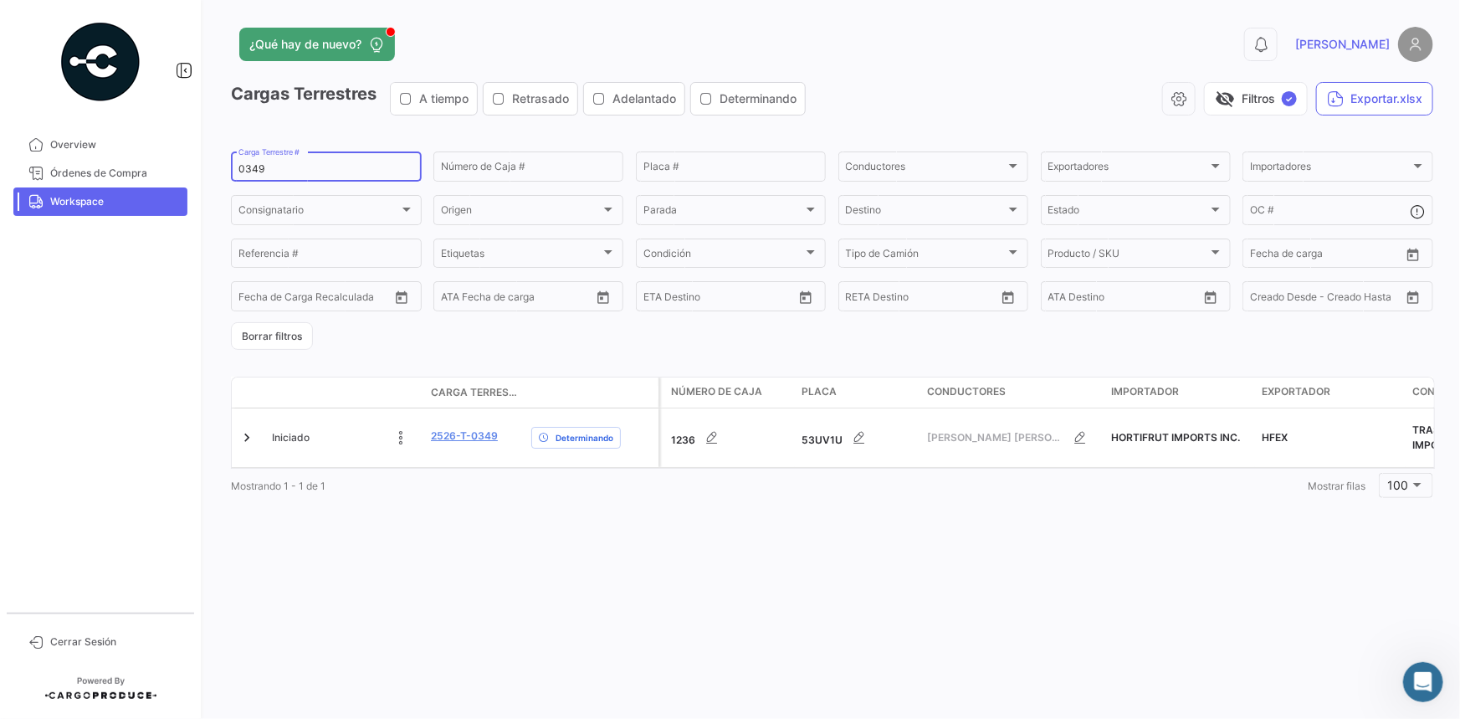
click at [257, 171] on input "0349" at bounding box center [326, 169] width 176 height 12
paste input "3"
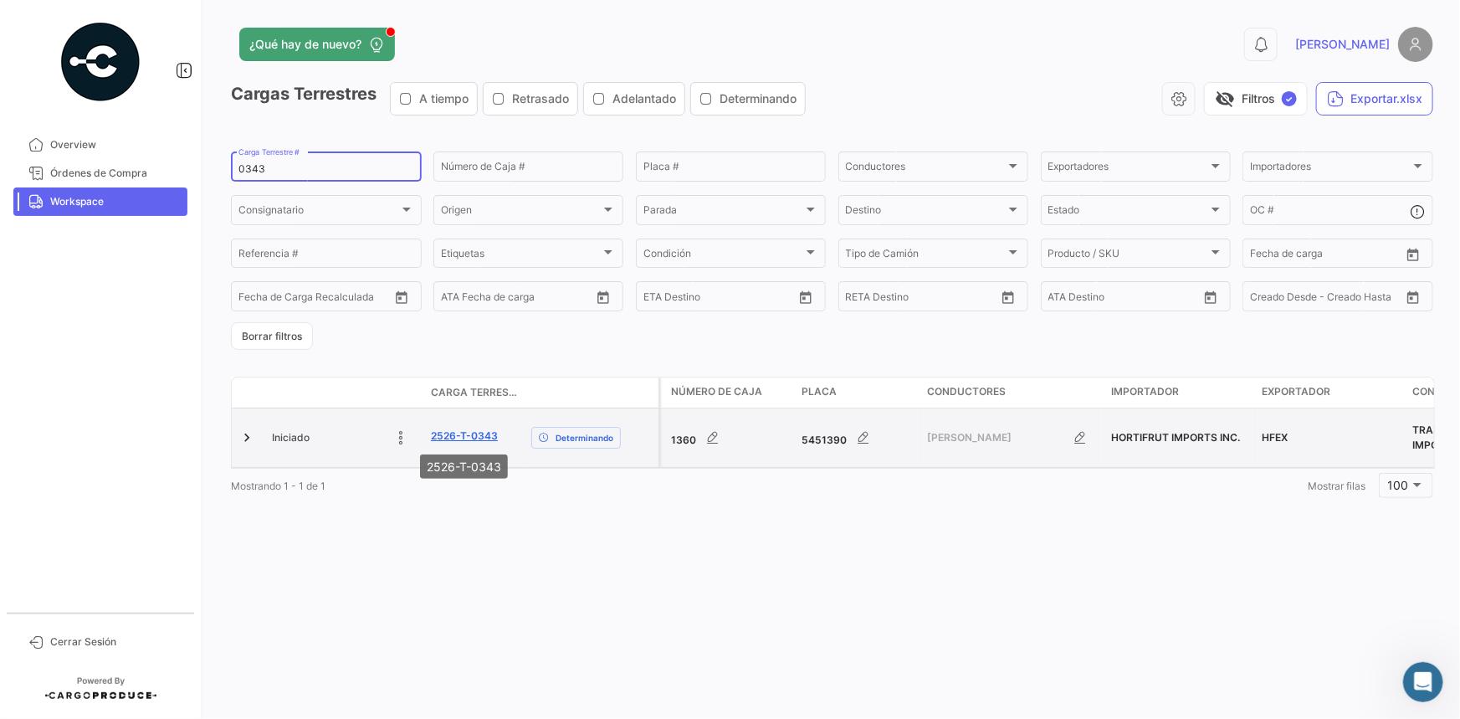
type input "0343"
click at [483, 431] on link "2526-T-0343" at bounding box center [464, 435] width 67 height 15
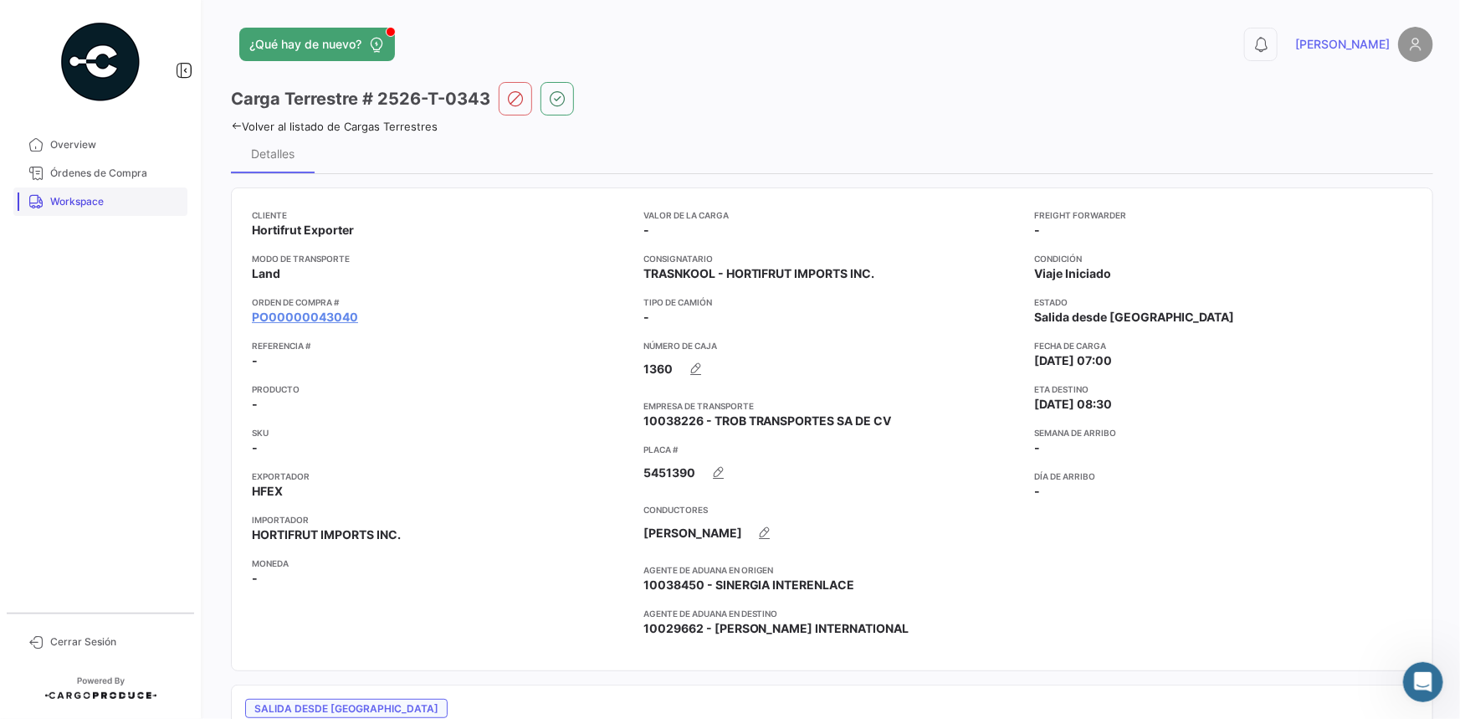
click at [134, 210] on link "Workspace" at bounding box center [100, 201] width 174 height 28
